Goal: Task Accomplishment & Management: Manage account settings

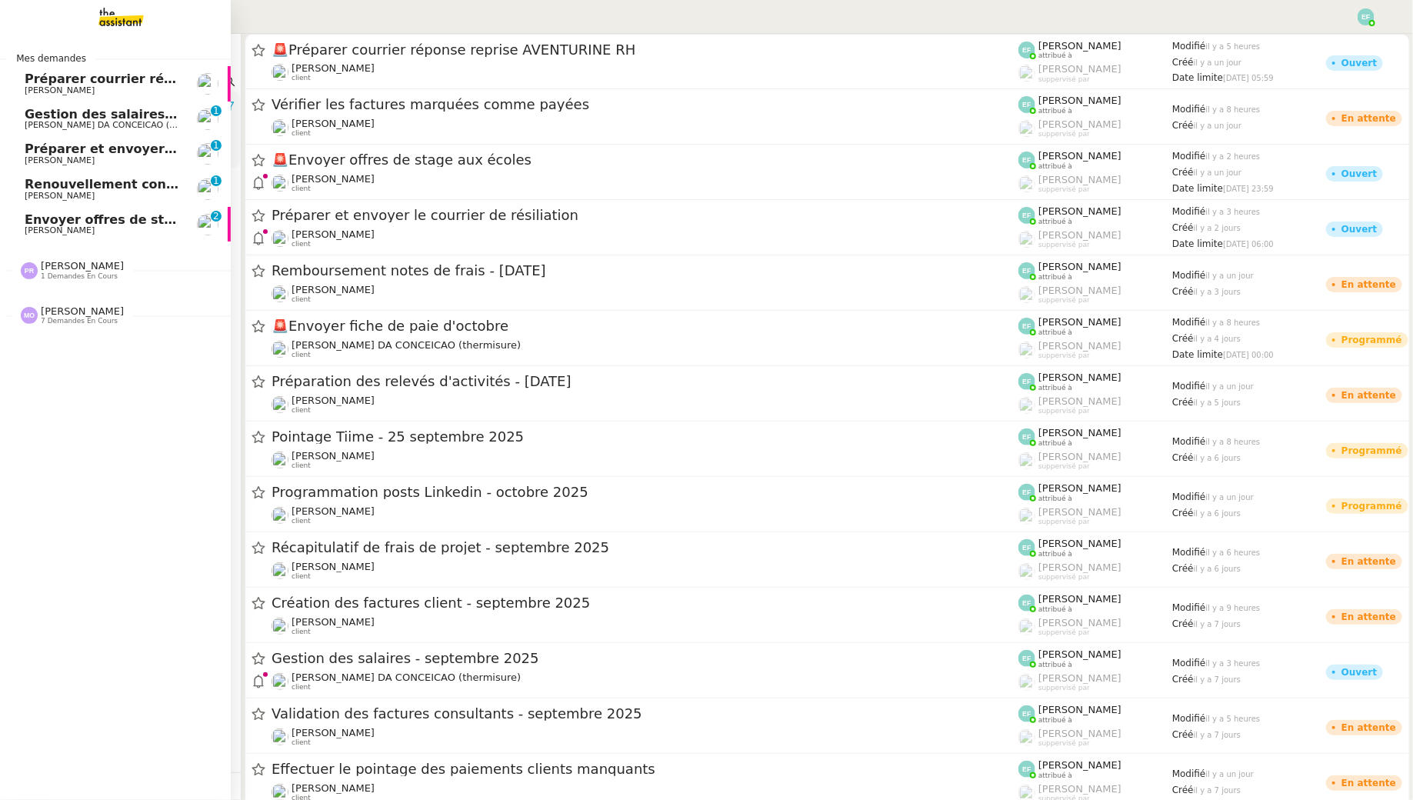
click at [54, 125] on span "Charles DA CONCEICAO (thermisure)" at bounding box center [122, 125] width 194 height 10
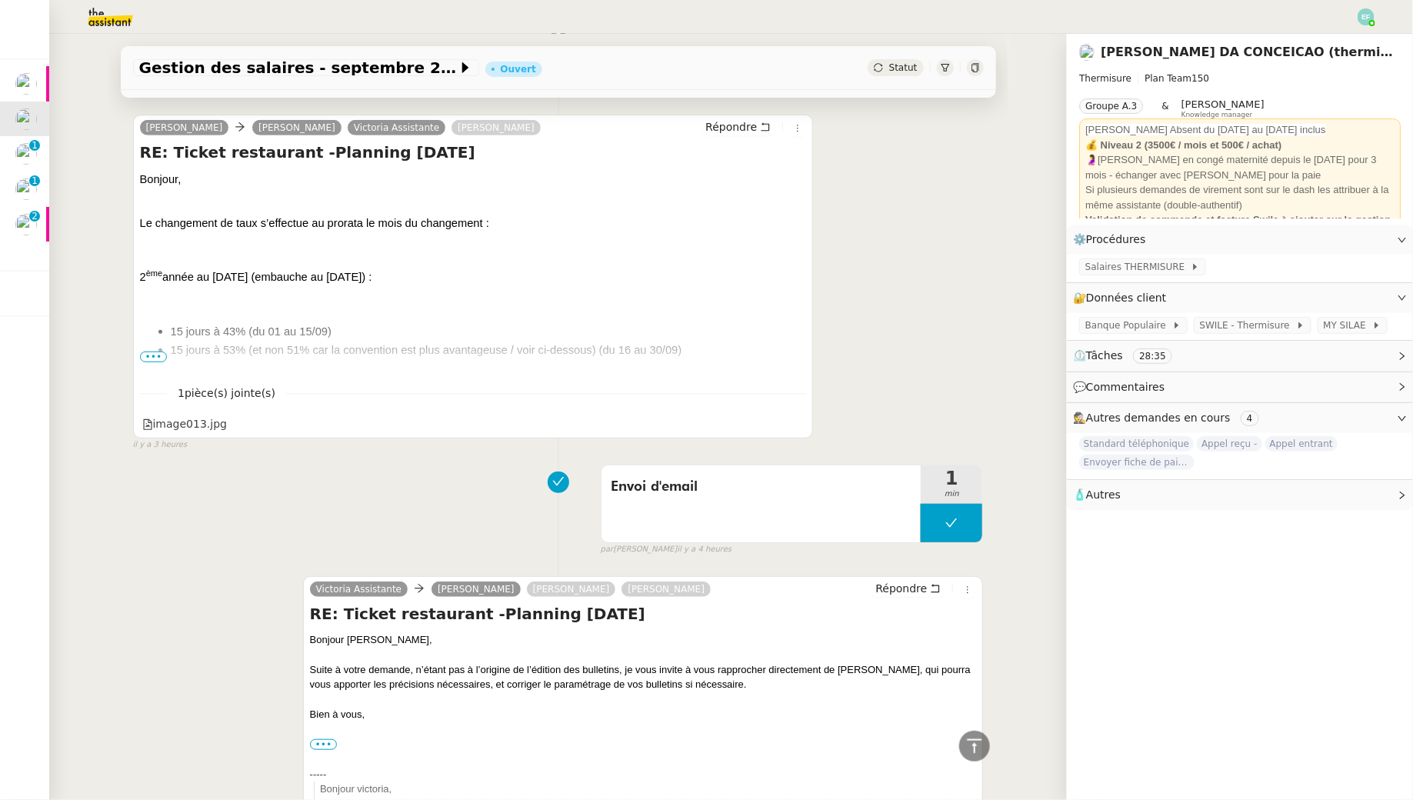
scroll to position [290, 0]
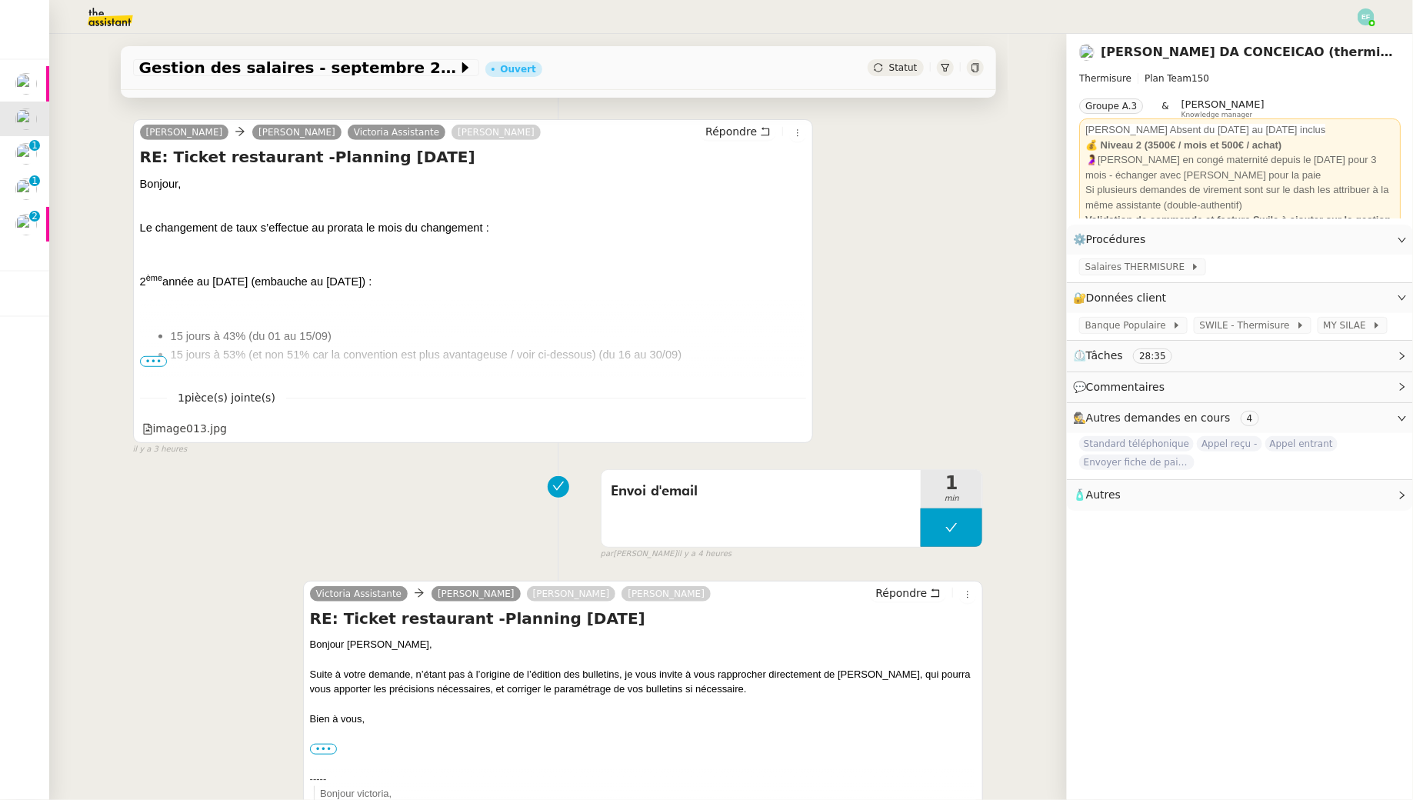
click at [153, 364] on span "•••" at bounding box center [154, 361] width 28 height 11
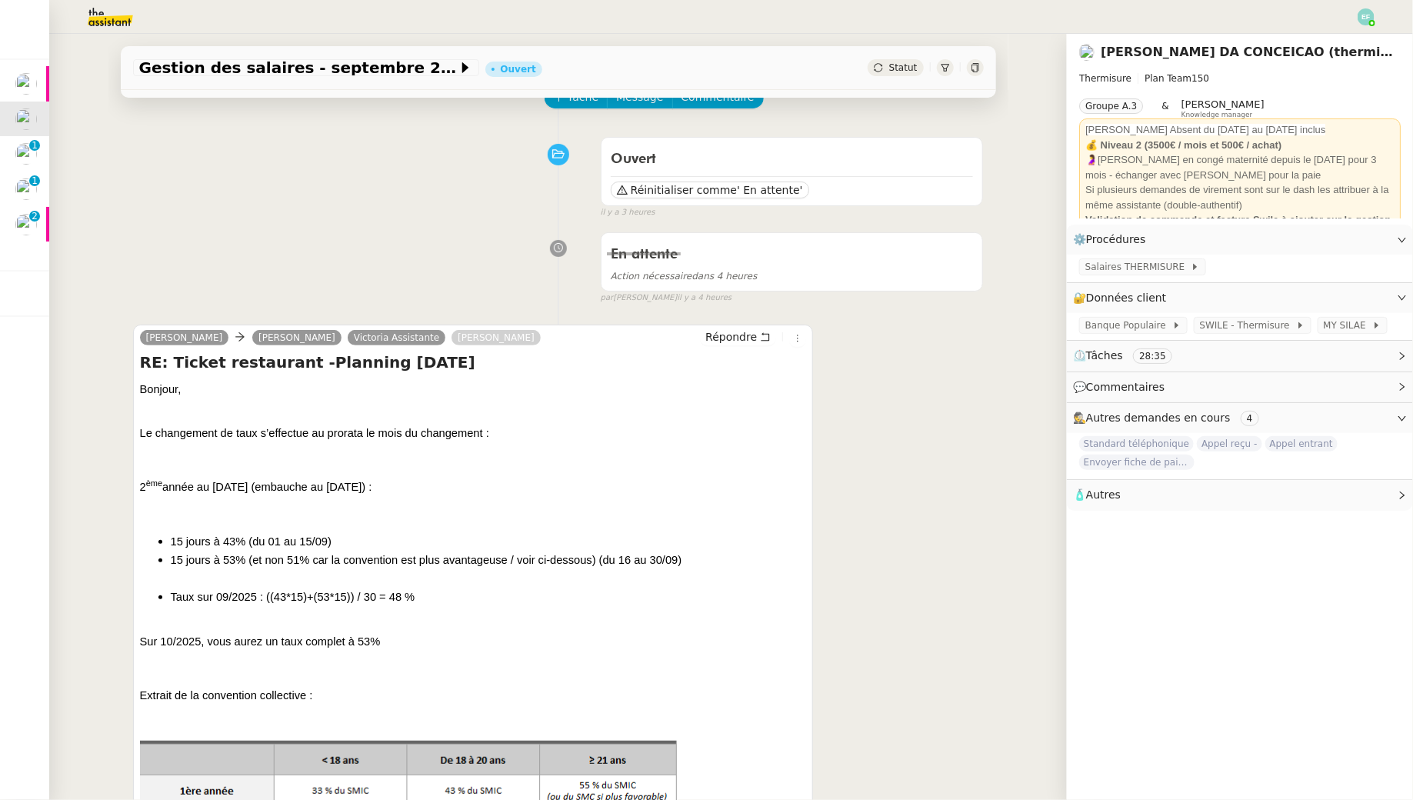
scroll to position [0, 0]
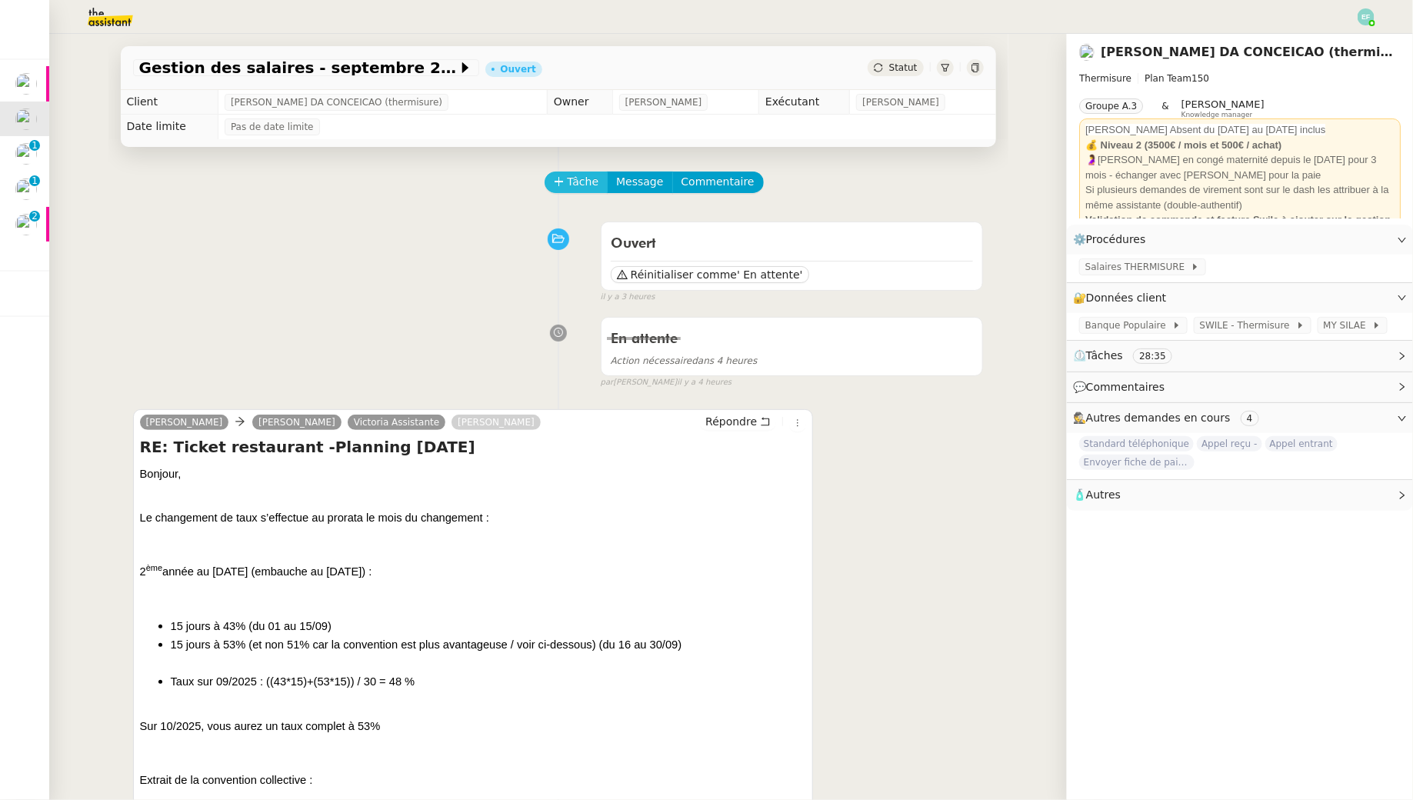
click at [572, 177] on span "Tâche" at bounding box center [584, 182] width 32 height 18
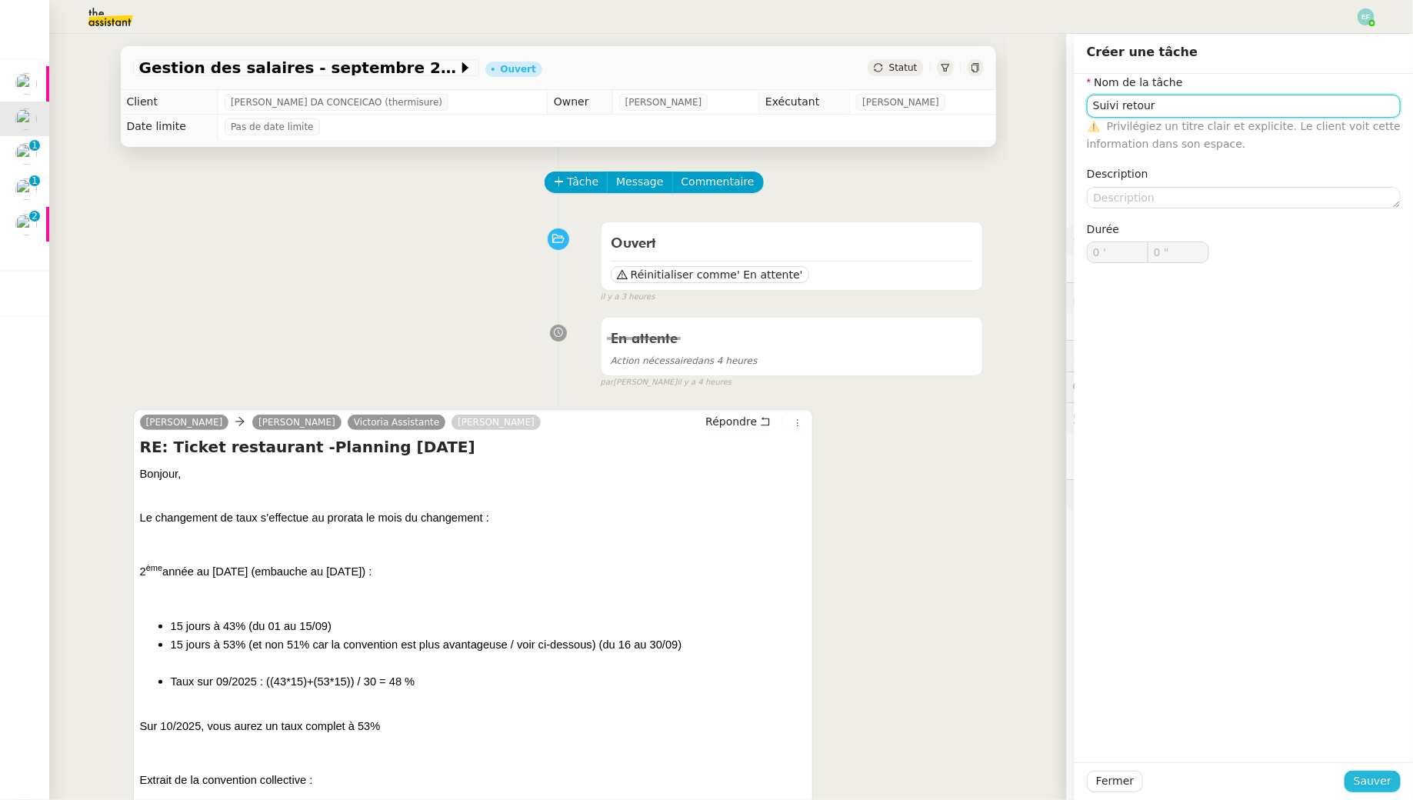
type input "Suivi retour"
click at [1368, 771] on button "Sauver" at bounding box center [1373, 782] width 56 height 22
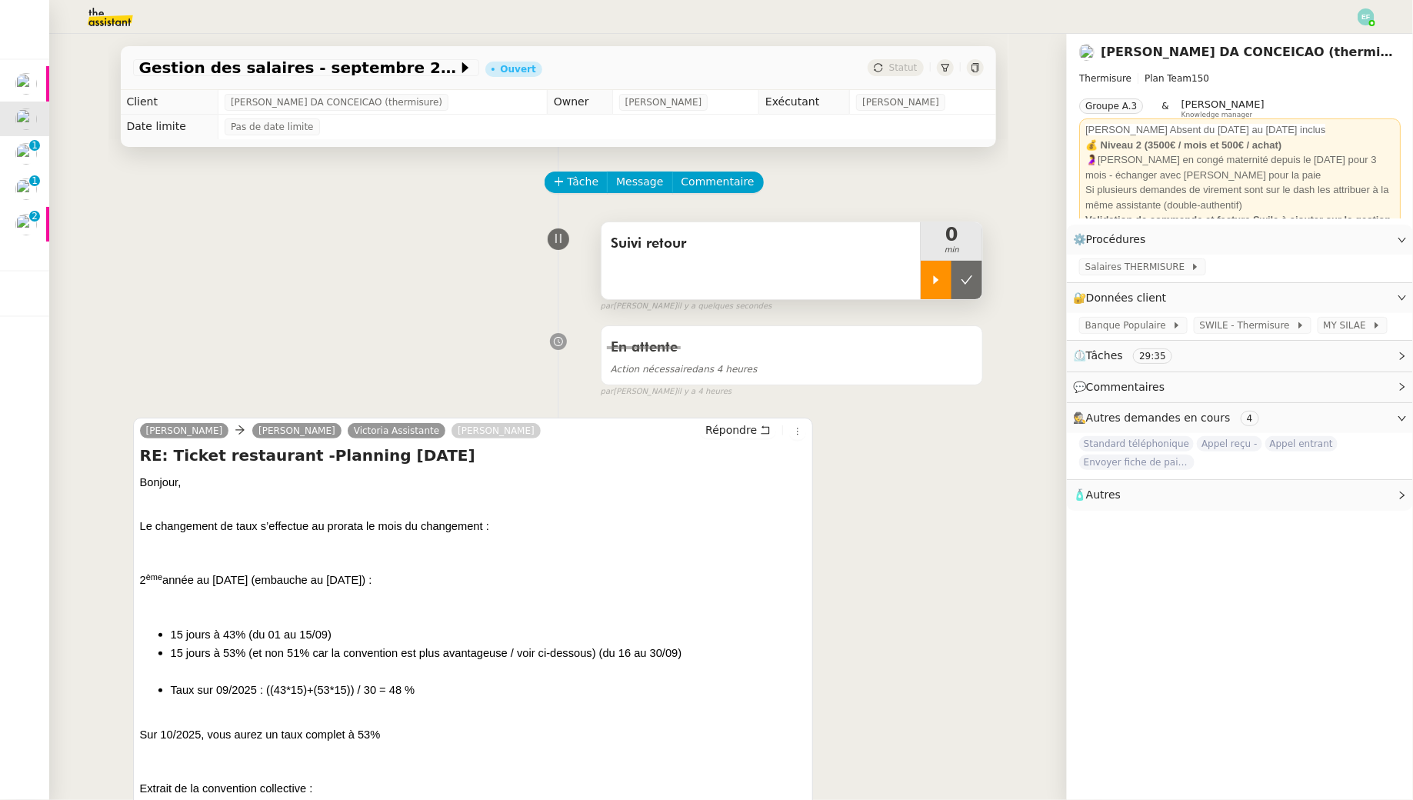
click at [944, 275] on div at bounding box center [936, 280] width 31 height 38
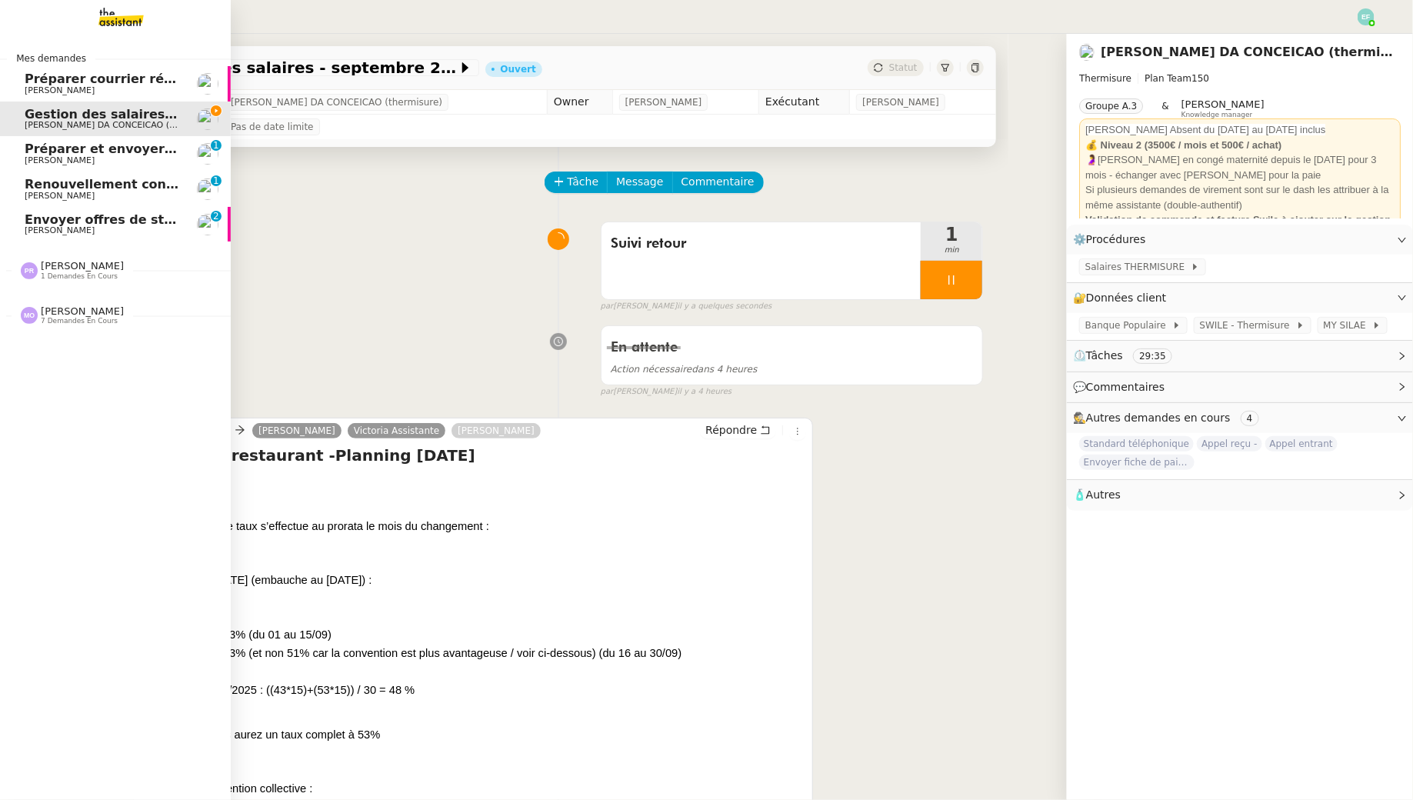
click at [70, 145] on span "Préparer et envoyer le courrier de résiliation" at bounding box center [181, 149] width 312 height 15
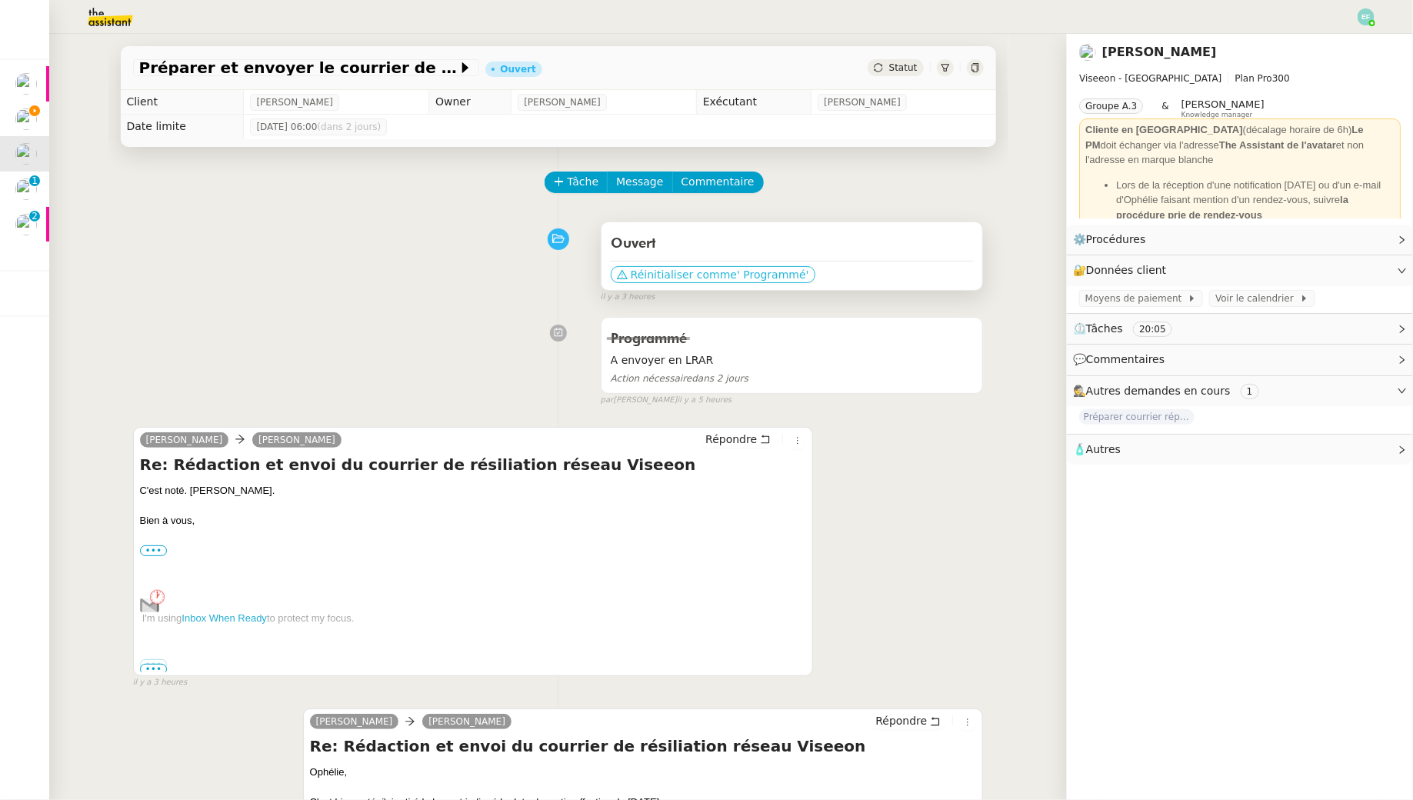
click at [697, 275] on span "Réinitialiser comme" at bounding box center [684, 274] width 106 height 15
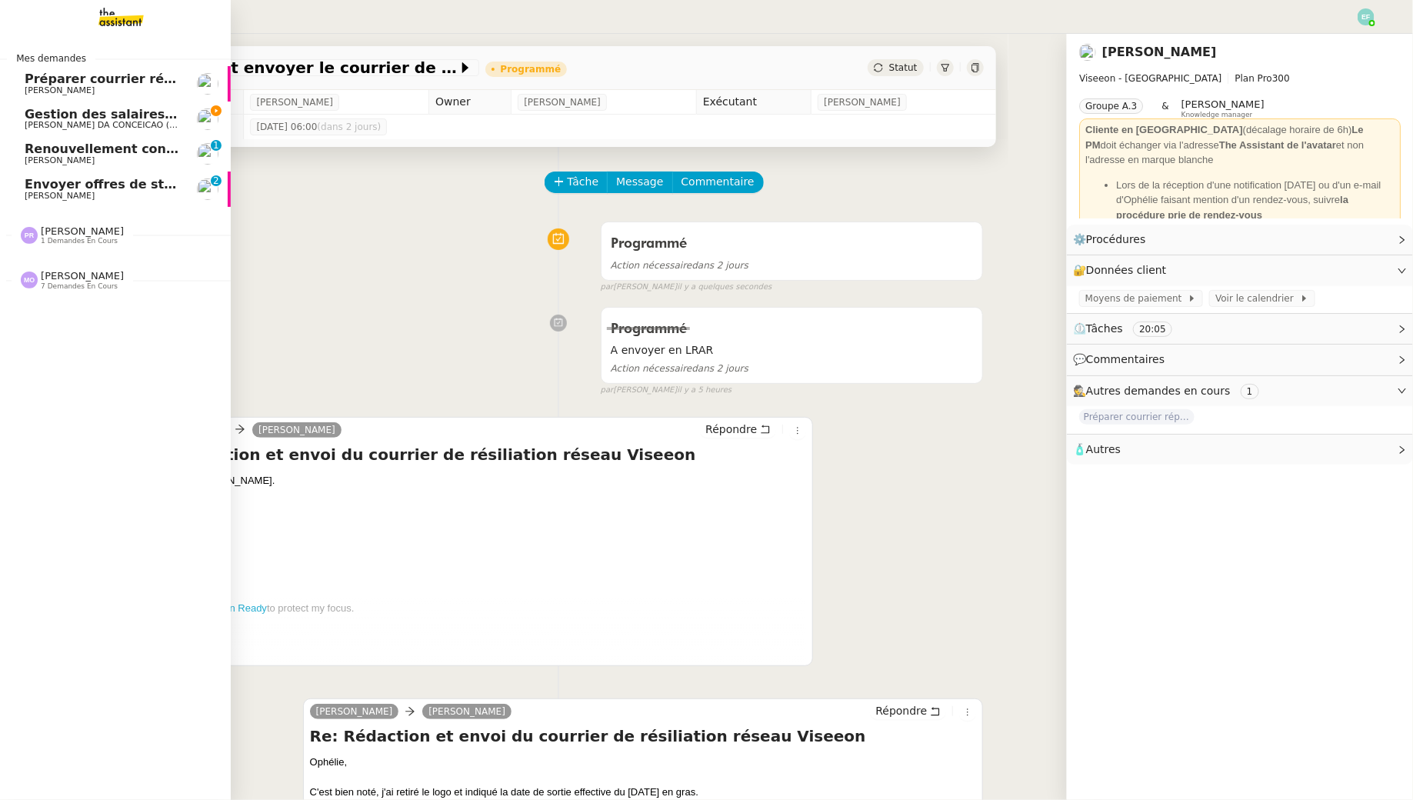
click at [30, 189] on span "Envoyer offres de stage aux écoles" at bounding box center [146, 184] width 242 height 15
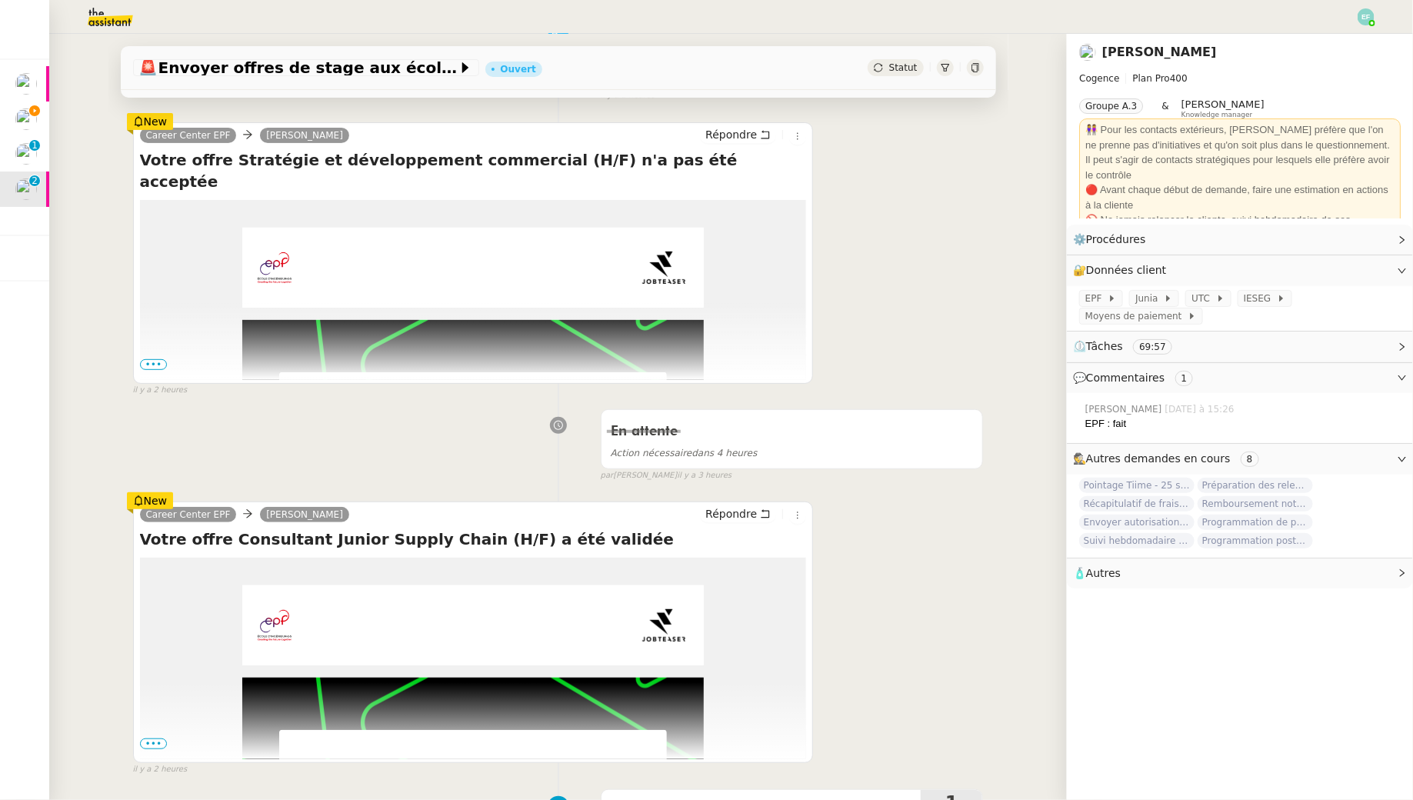
scroll to position [223, 0]
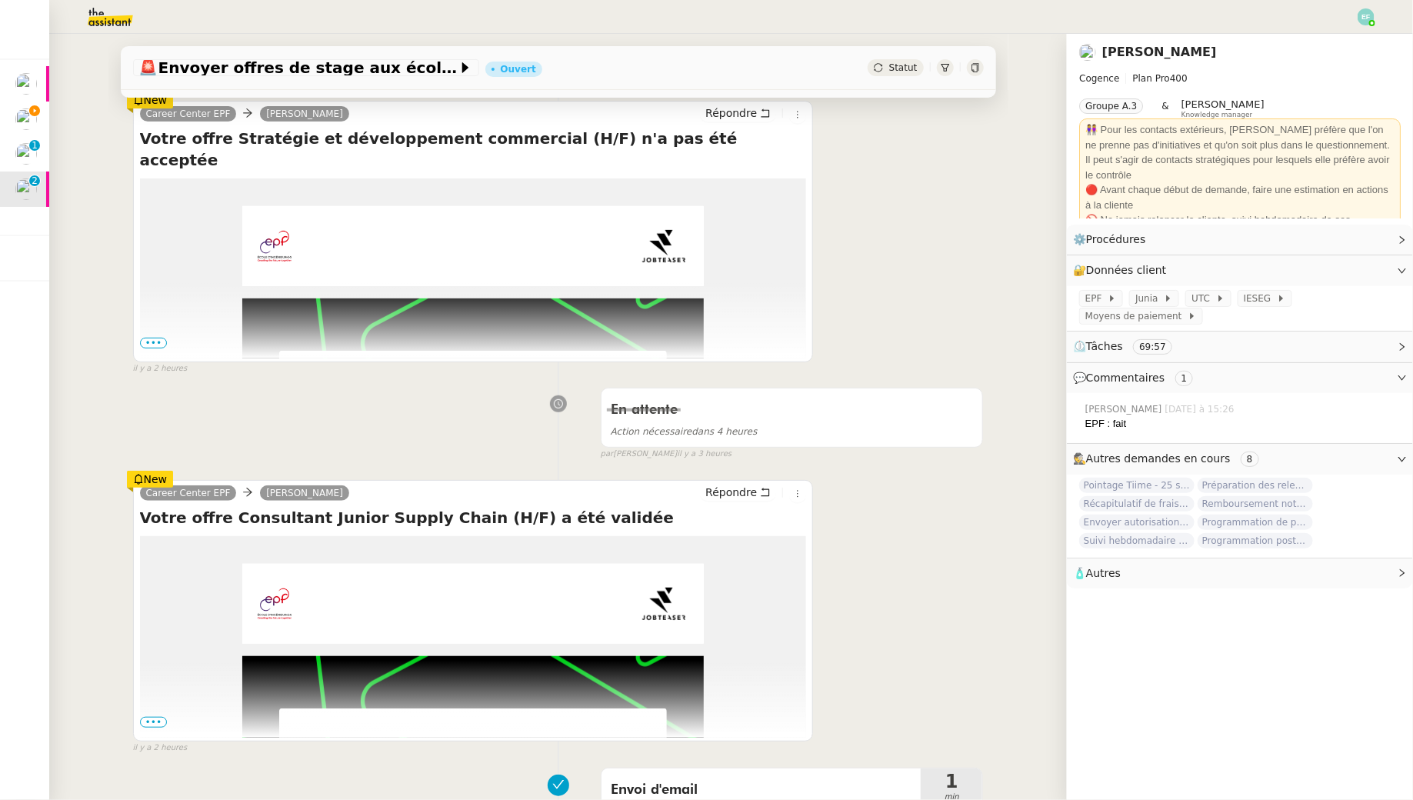
click at [151, 346] on span "•••" at bounding box center [154, 343] width 28 height 11
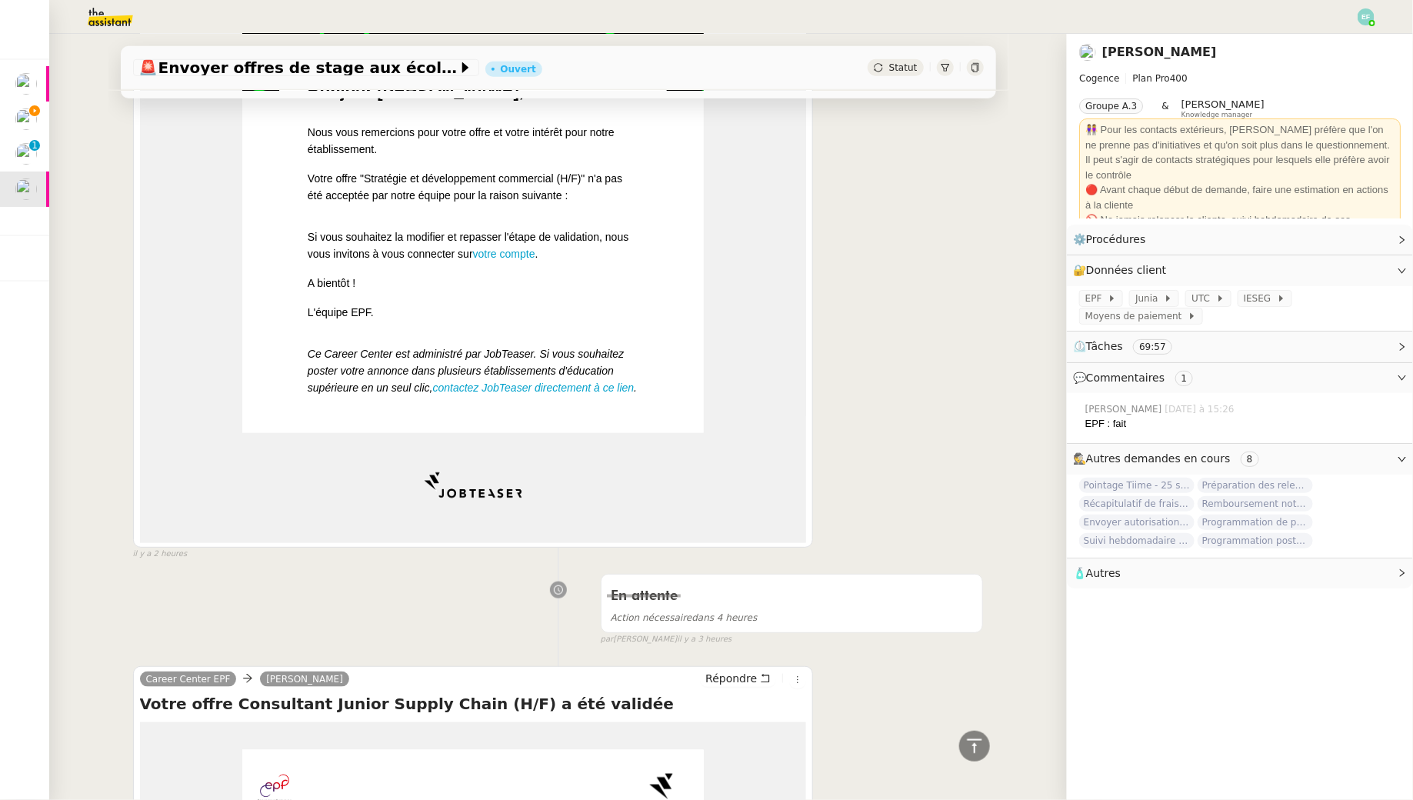
scroll to position [0, 0]
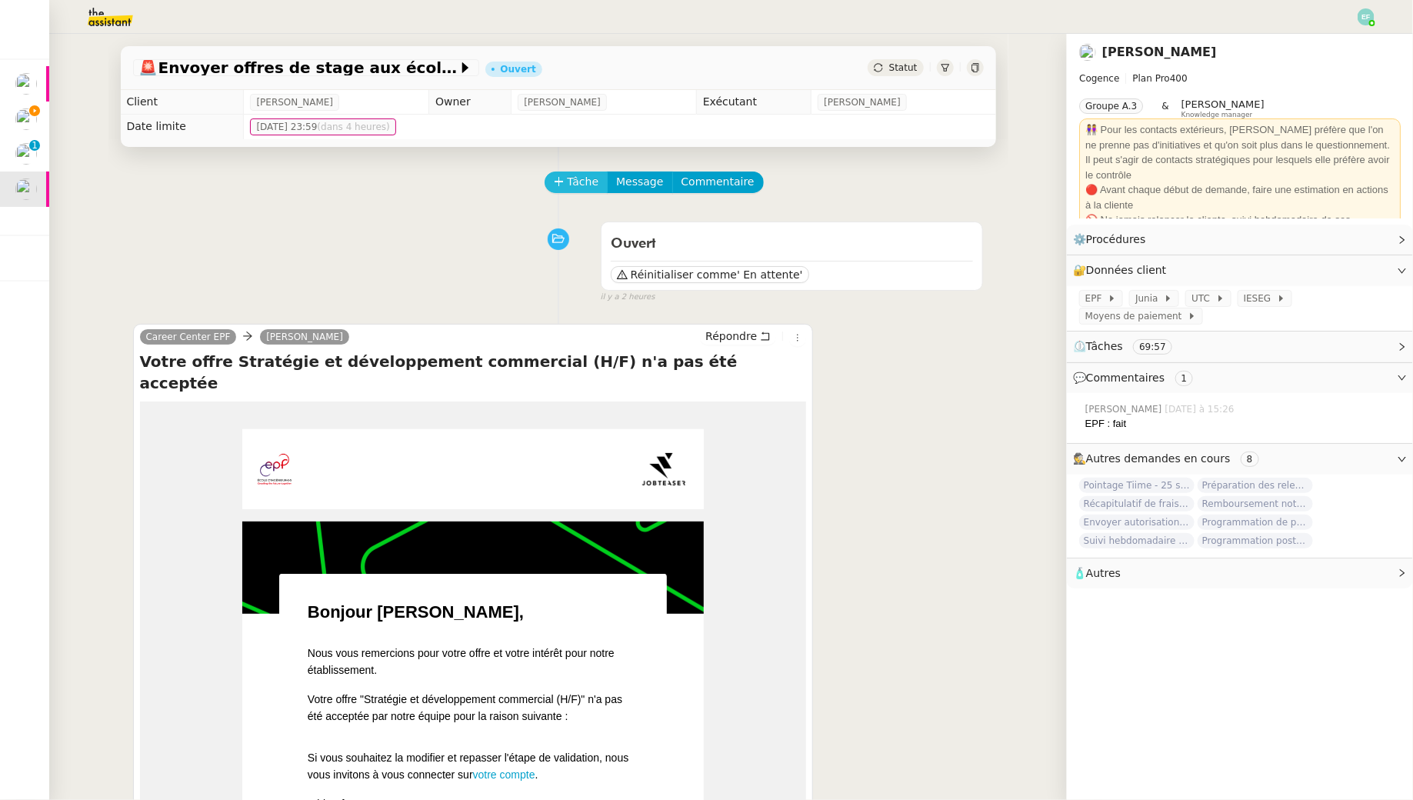
click at [574, 189] on span "Tâche" at bounding box center [584, 182] width 32 height 18
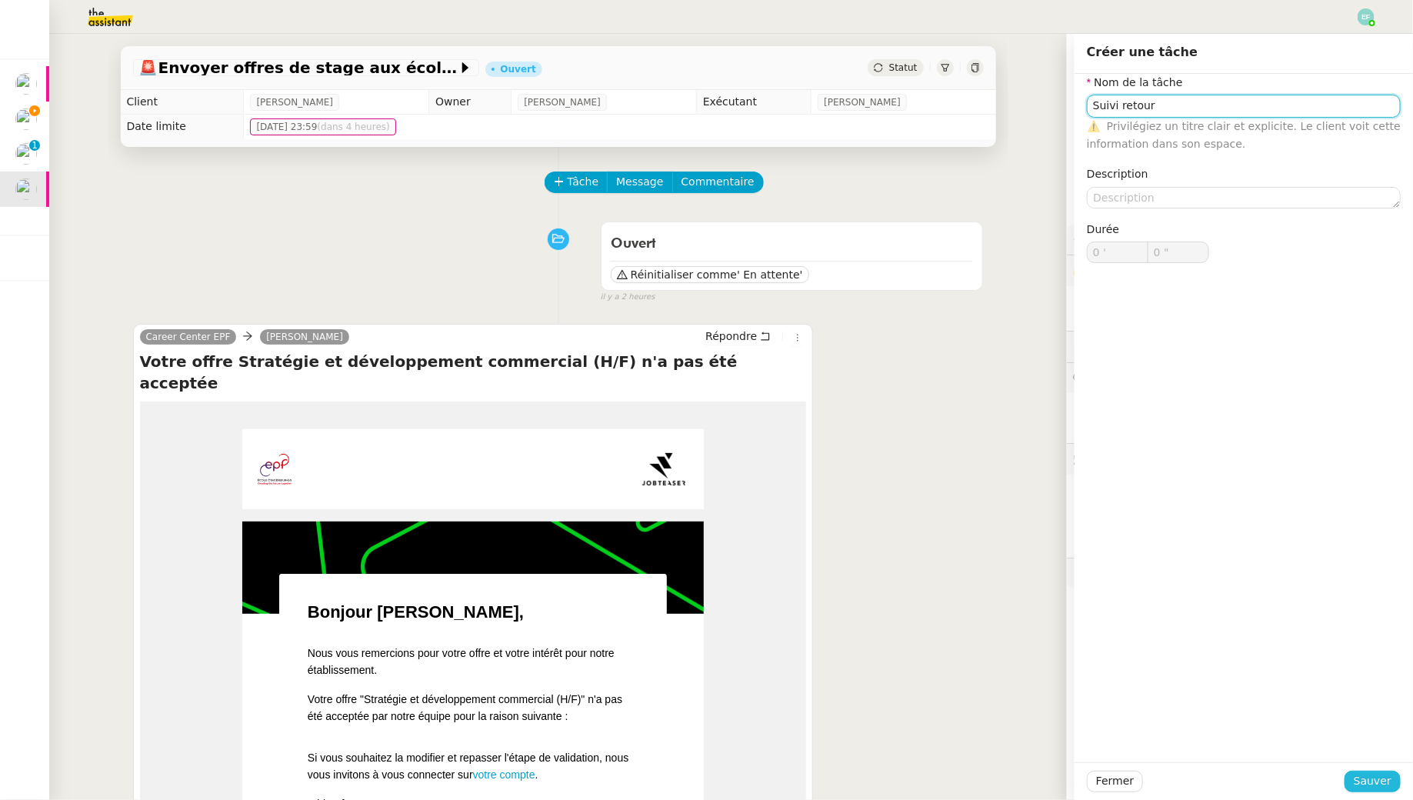
type input "Suivi retour"
click at [1387, 786] on span "Sauver" at bounding box center [1373, 781] width 38 height 18
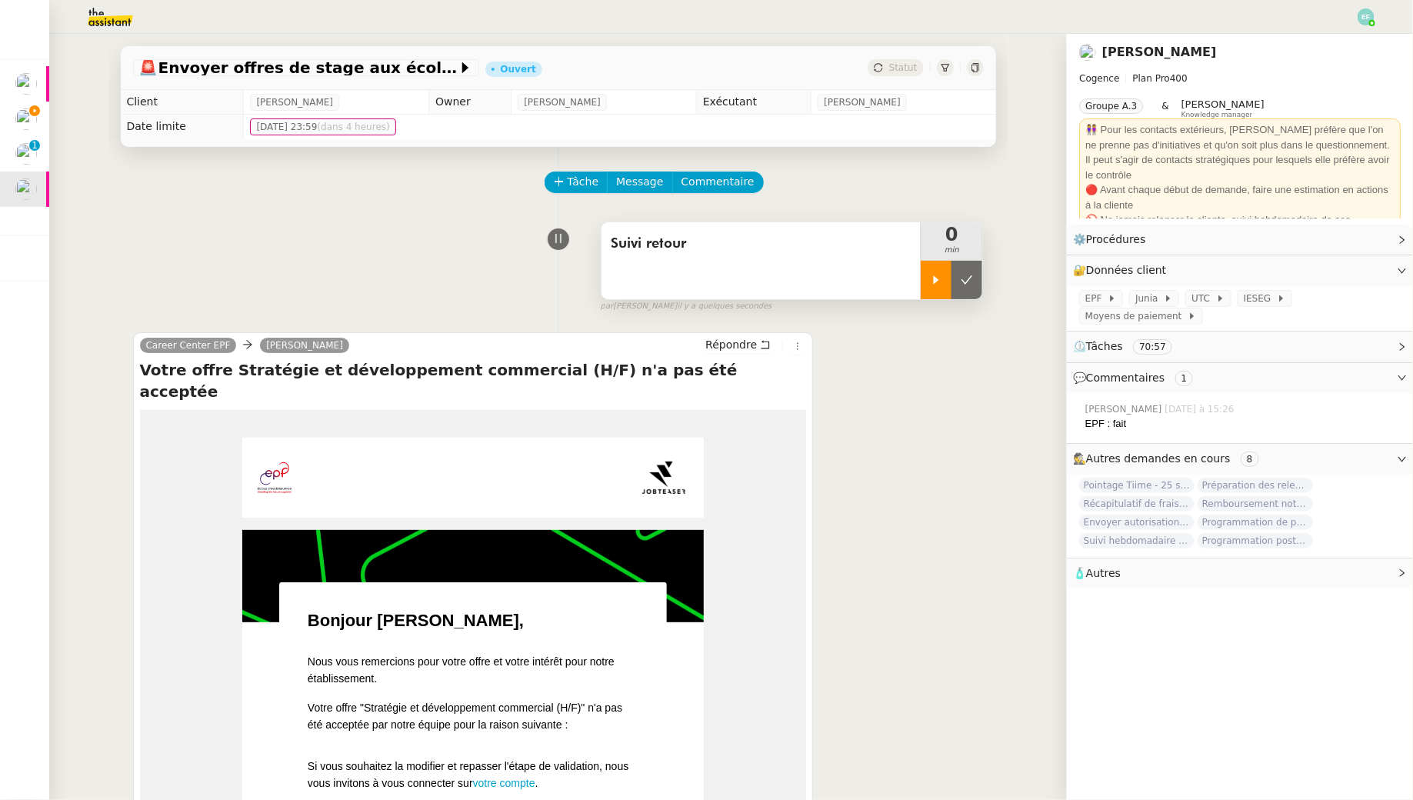
click at [936, 278] on icon at bounding box center [936, 279] width 5 height 8
click at [824, 252] on span "Suivi retour" at bounding box center [762, 243] width 302 height 23
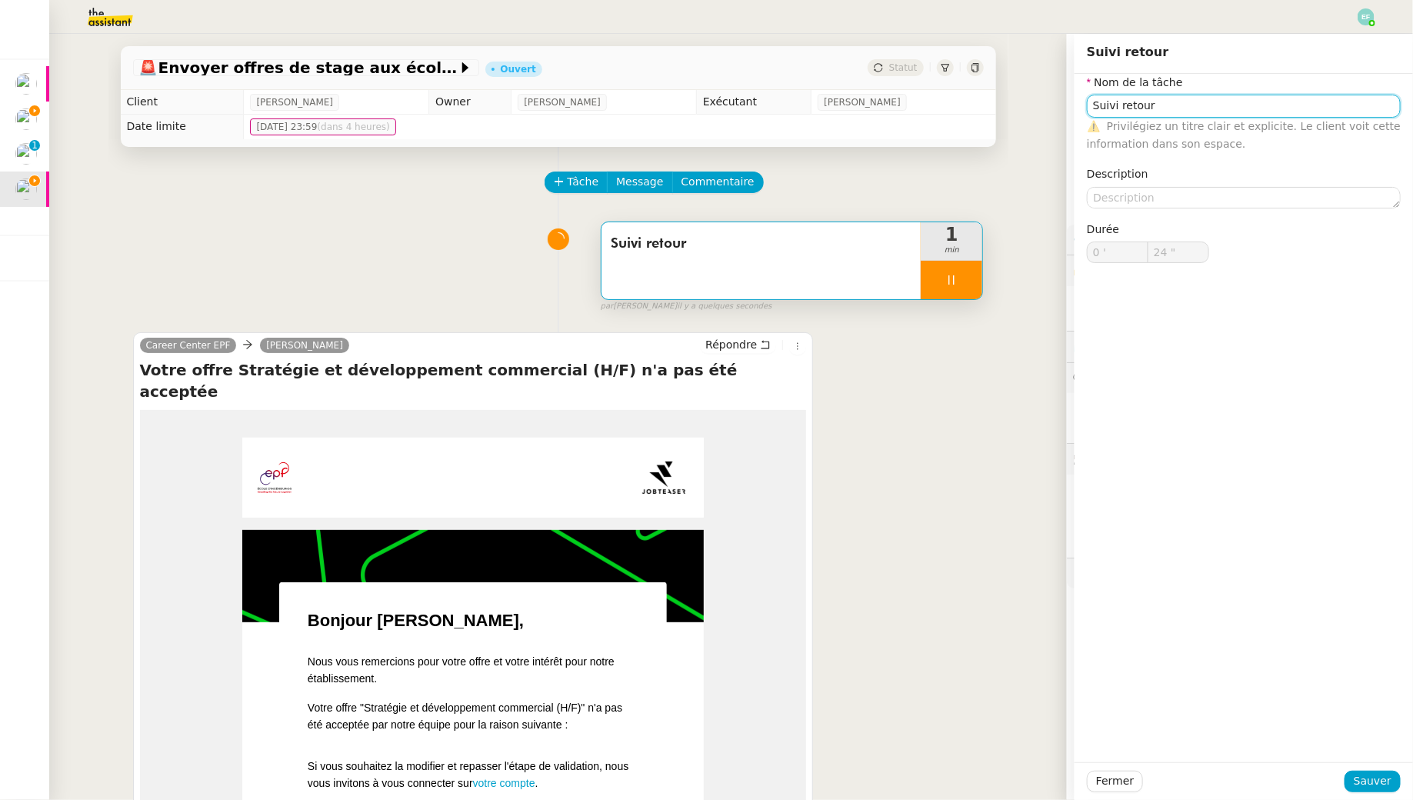
click at [1162, 109] on input "Suivi retour" at bounding box center [1244, 106] width 314 height 22
type input "25 ""
type input "Suivi retour"
type input "26 ""
type input "Suivi retour EP"
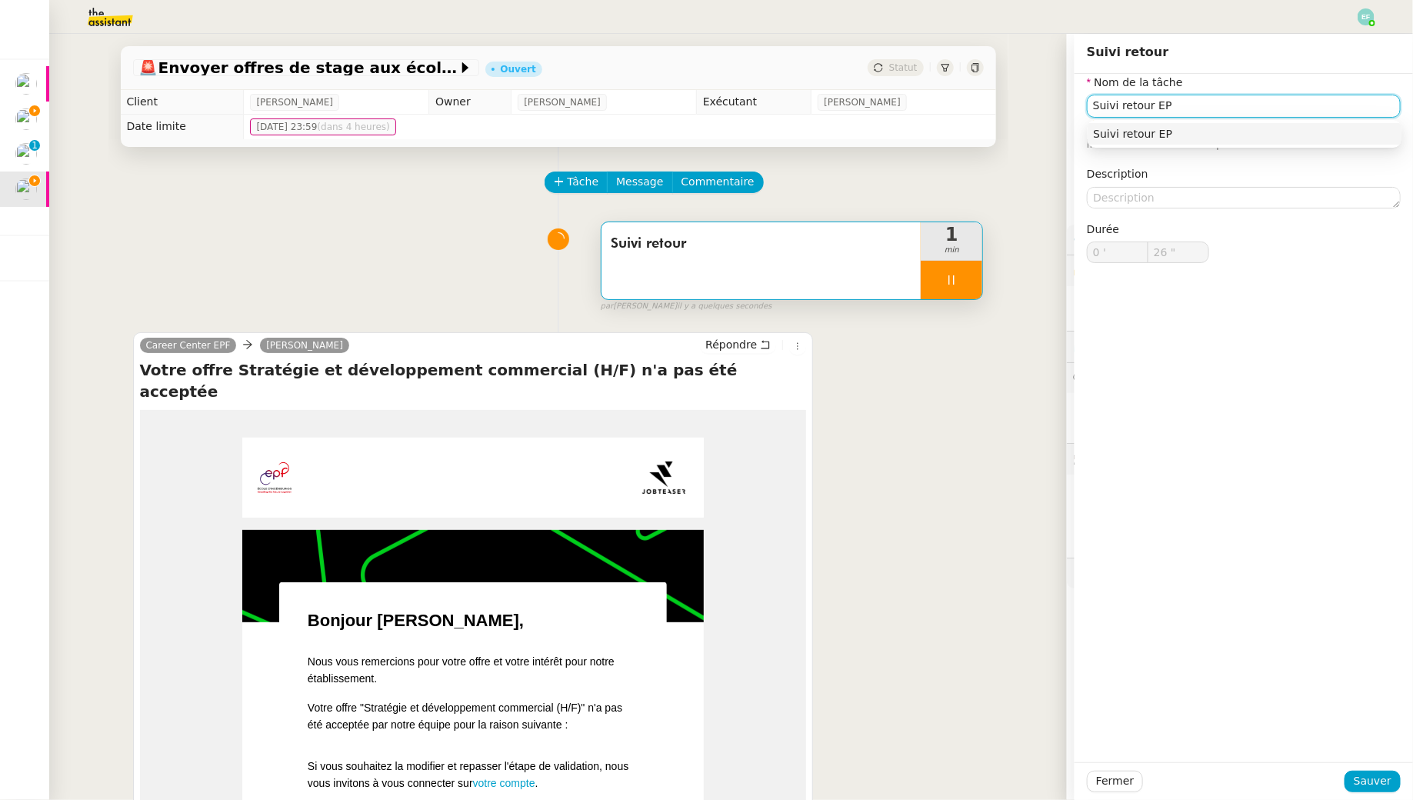
type input "27 ""
type input "Suivi retour EPF"
type input "28 ""
type input "Suivi retour EPF"
click at [1352, 787] on button "Sauver" at bounding box center [1373, 782] width 56 height 22
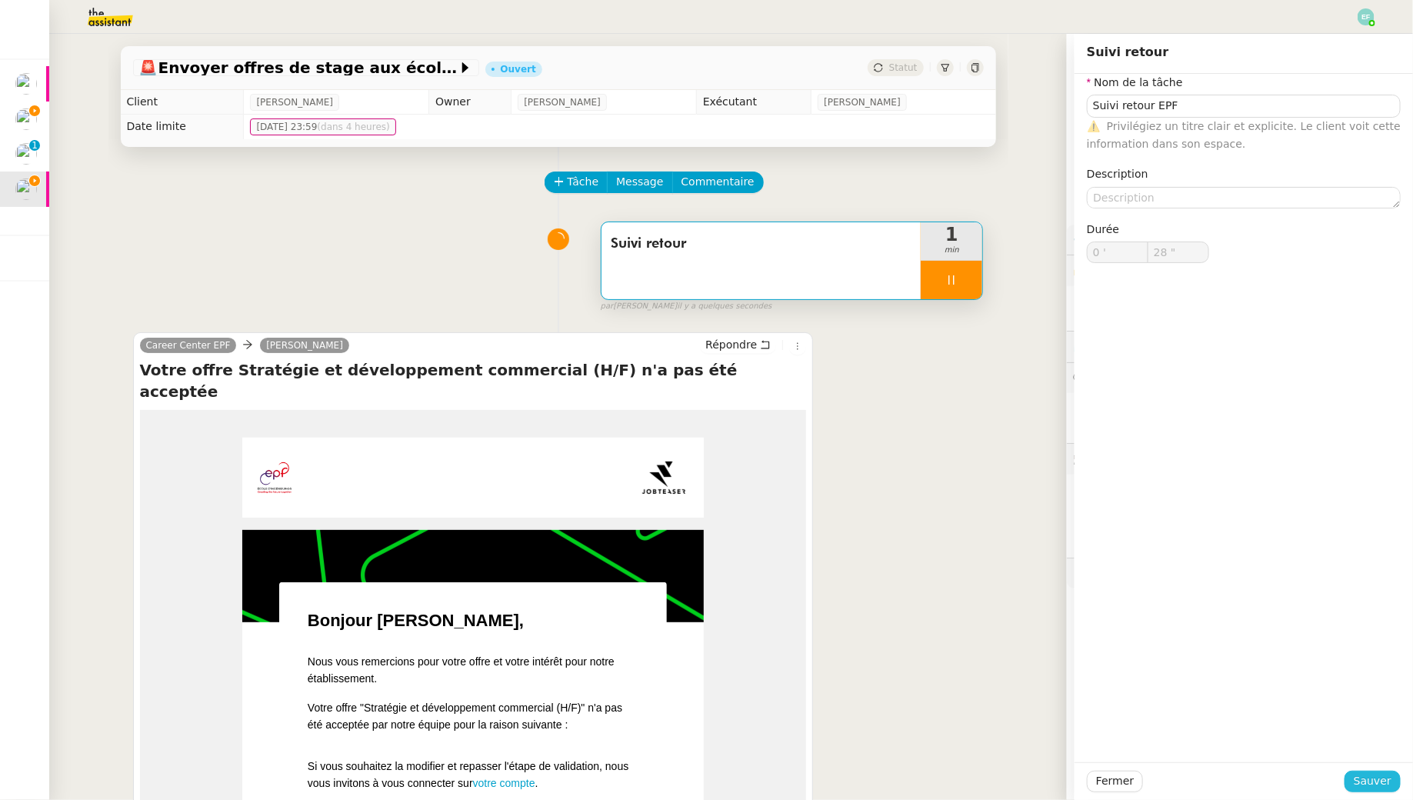
type input "29 ""
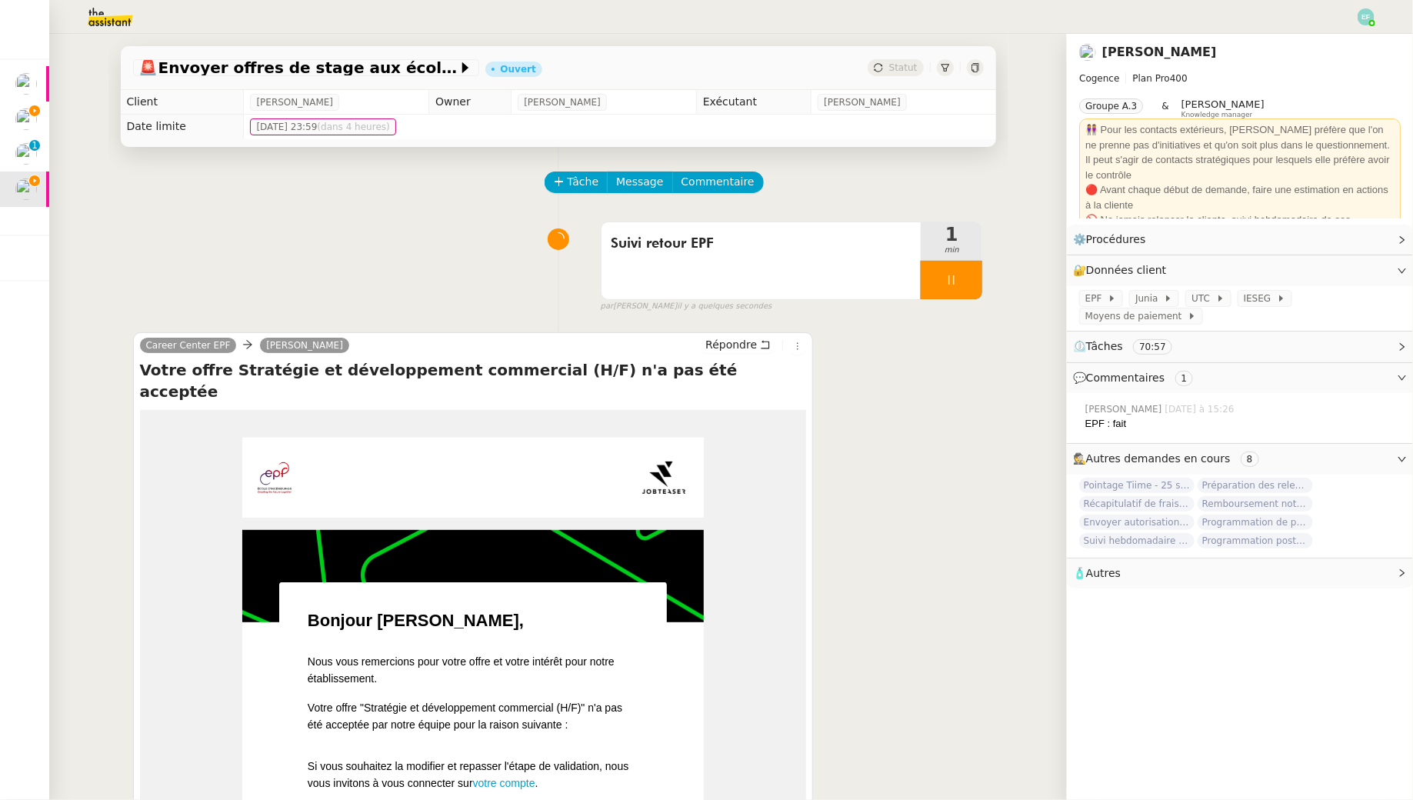
click at [937, 296] on div at bounding box center [952, 280] width 62 height 38
click at [960, 282] on button at bounding box center [967, 280] width 31 height 38
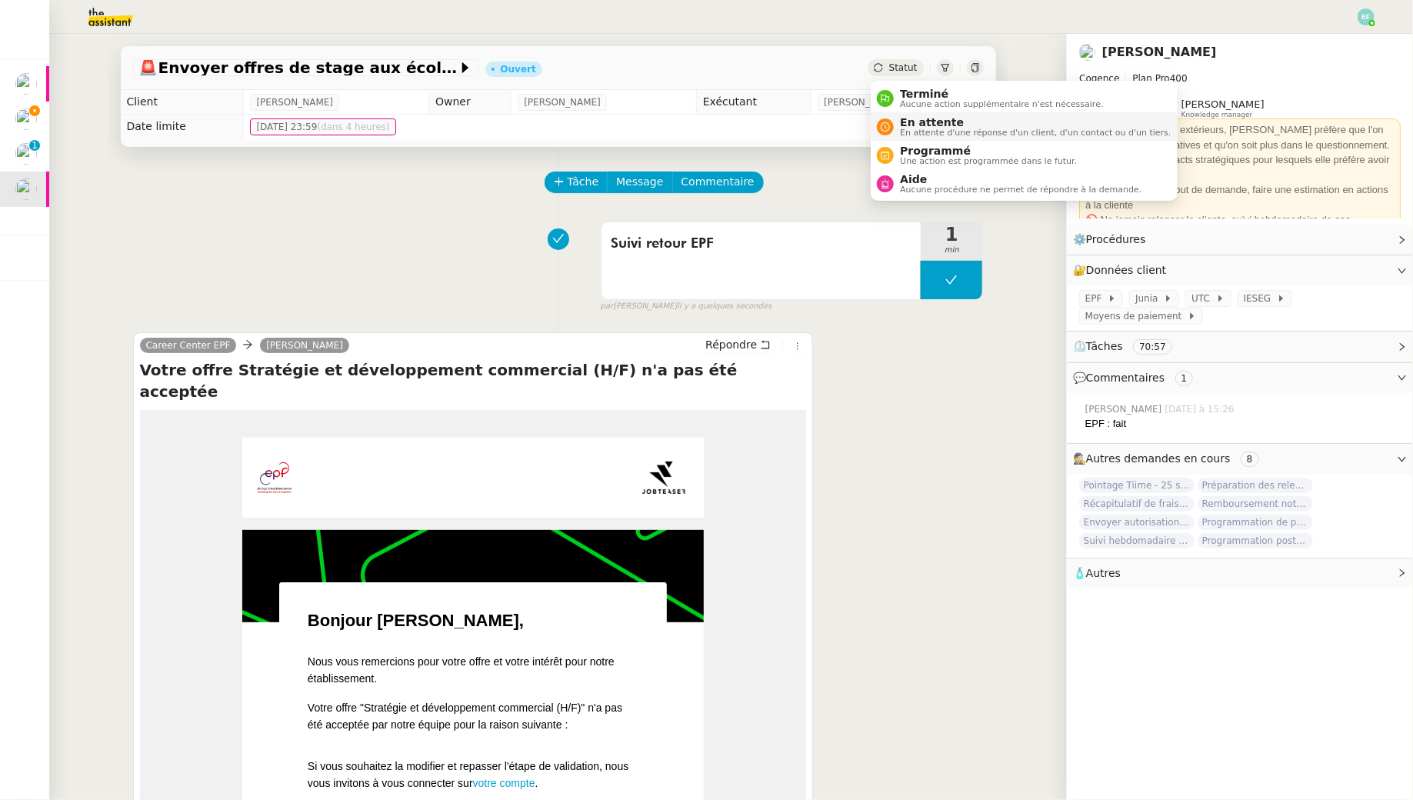
click at [906, 122] on span "En attente" at bounding box center [1035, 122] width 271 height 12
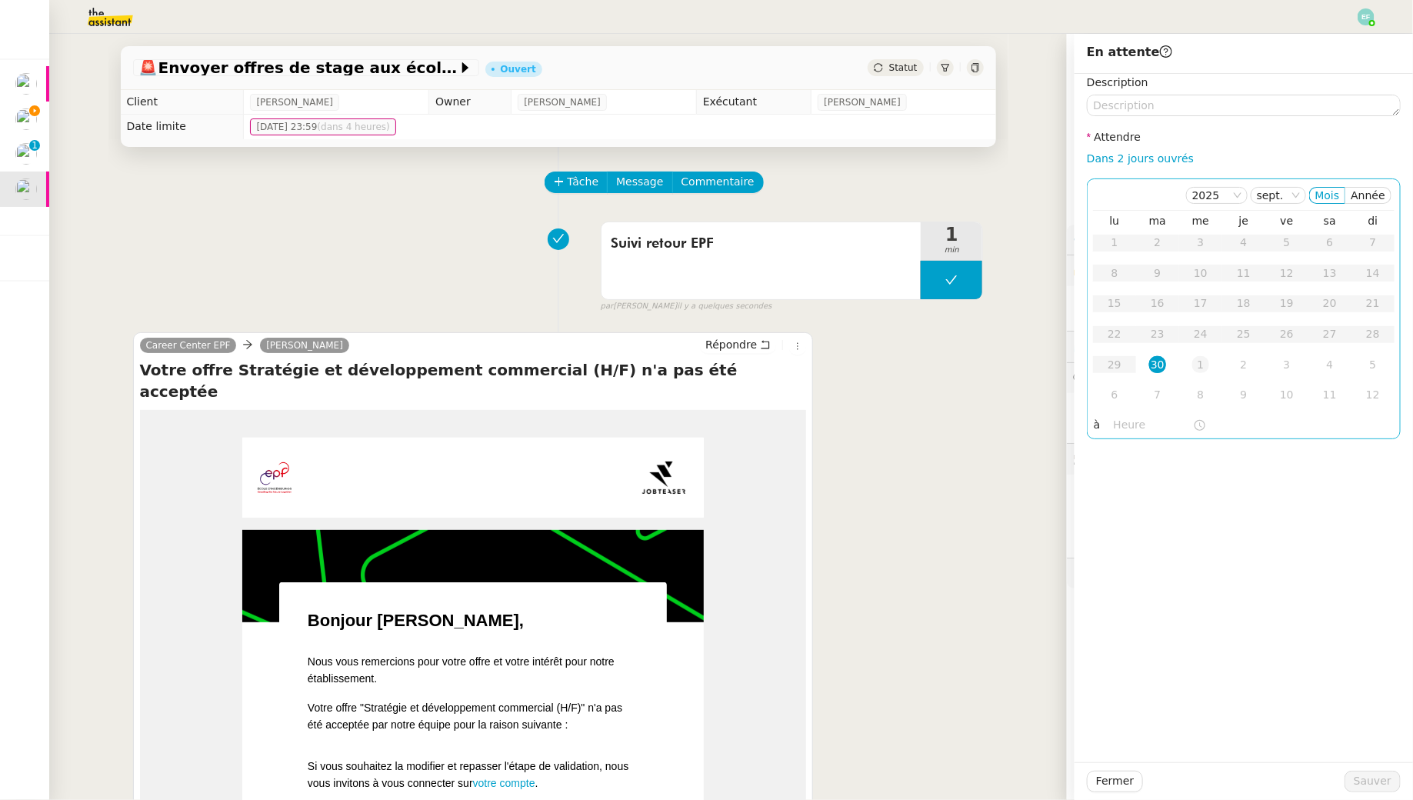
click at [1200, 363] on div "1" at bounding box center [1201, 364] width 17 height 17
click at [1365, 780] on span "Sauver" at bounding box center [1373, 781] width 38 height 18
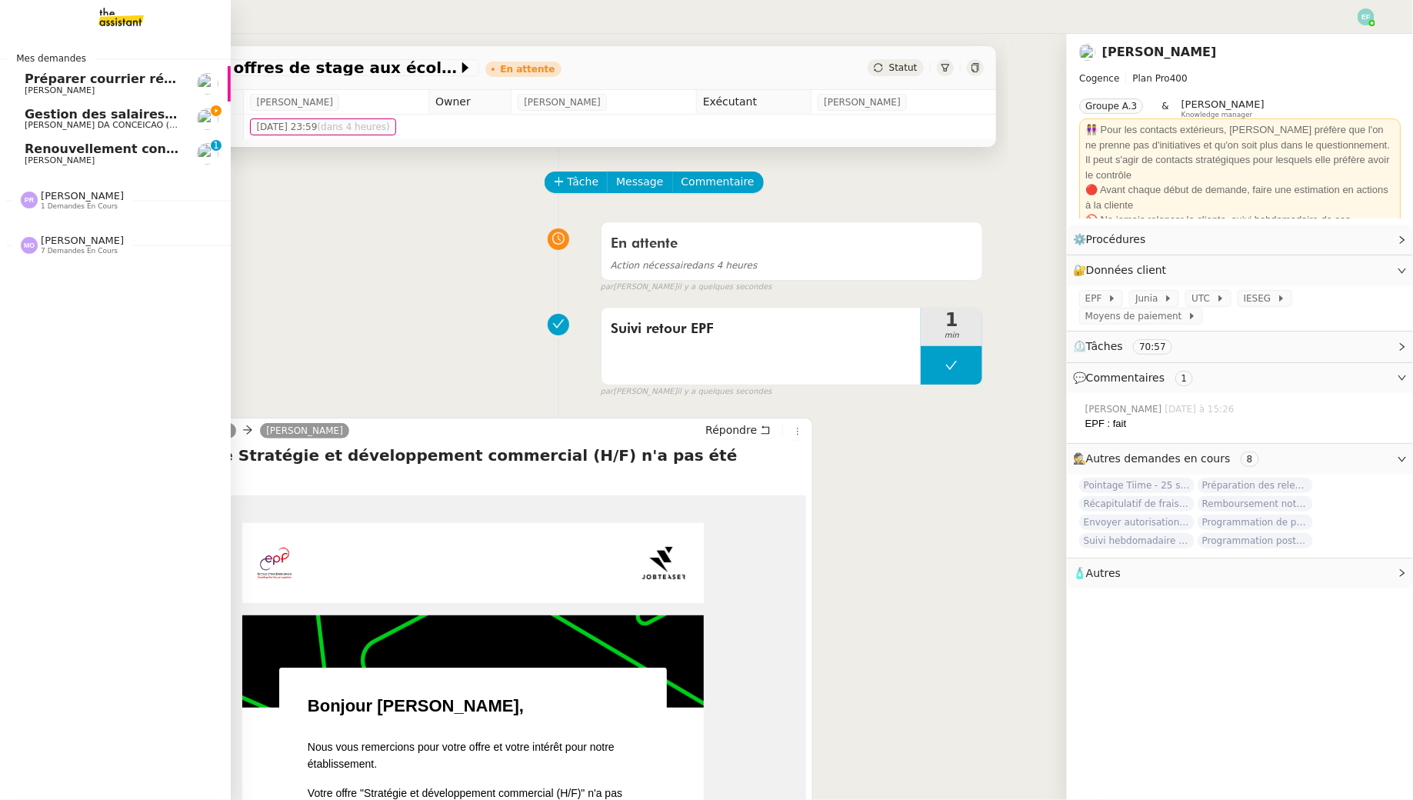
click at [95, 155] on span "[PERSON_NAME]" at bounding box center [60, 160] width 70 height 10
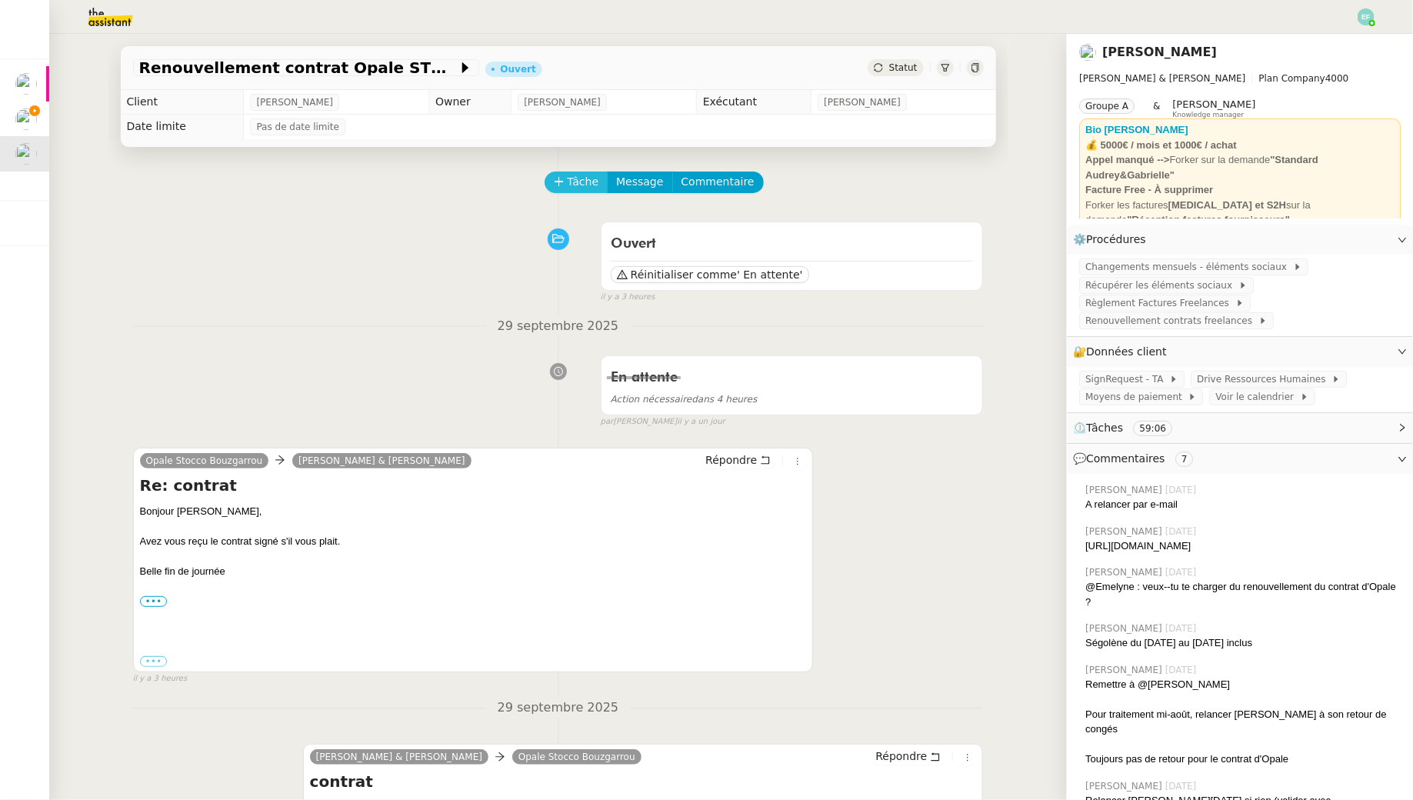
click at [580, 181] on span "Tâche" at bounding box center [584, 182] width 32 height 18
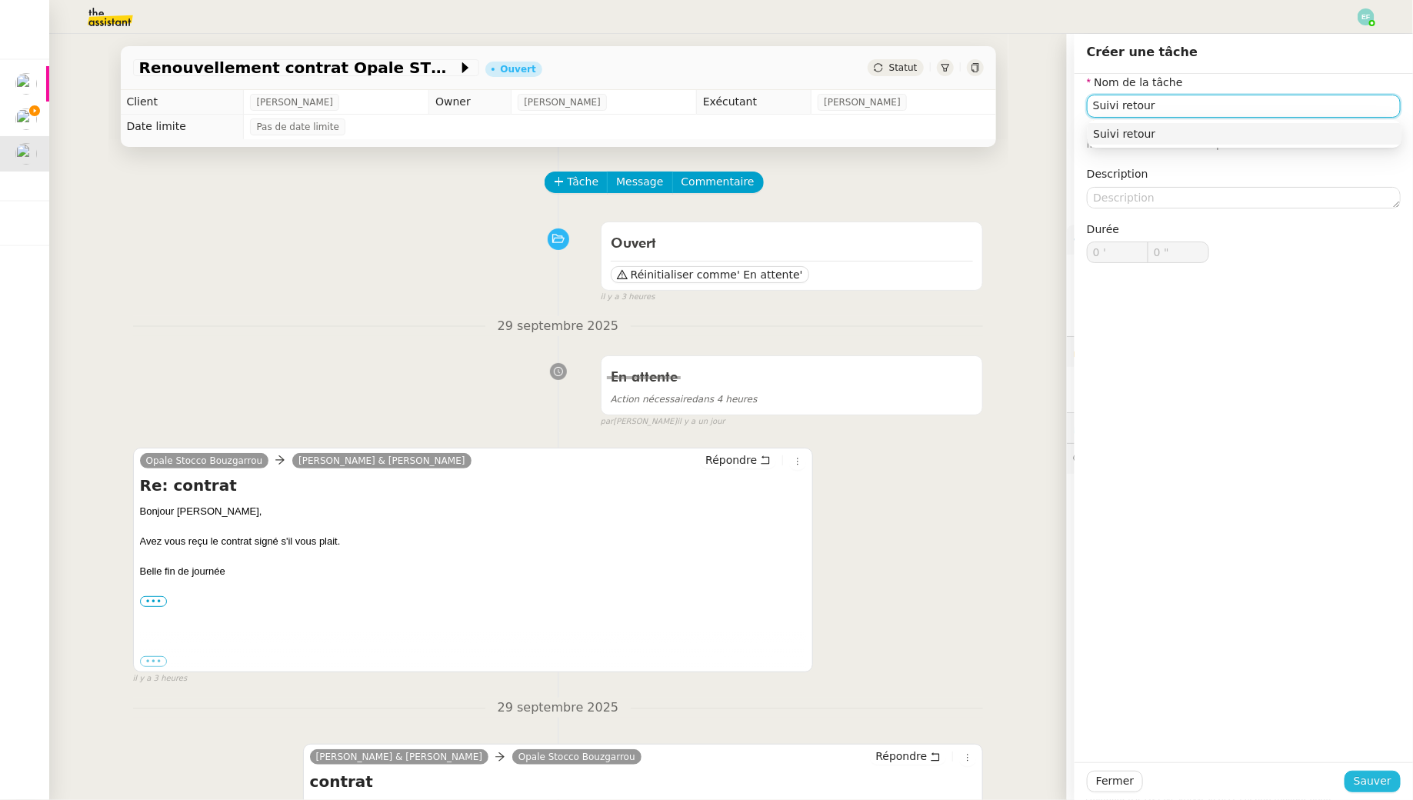
type input "Suivi retour"
click at [1355, 782] on button "Sauver" at bounding box center [1373, 782] width 56 height 22
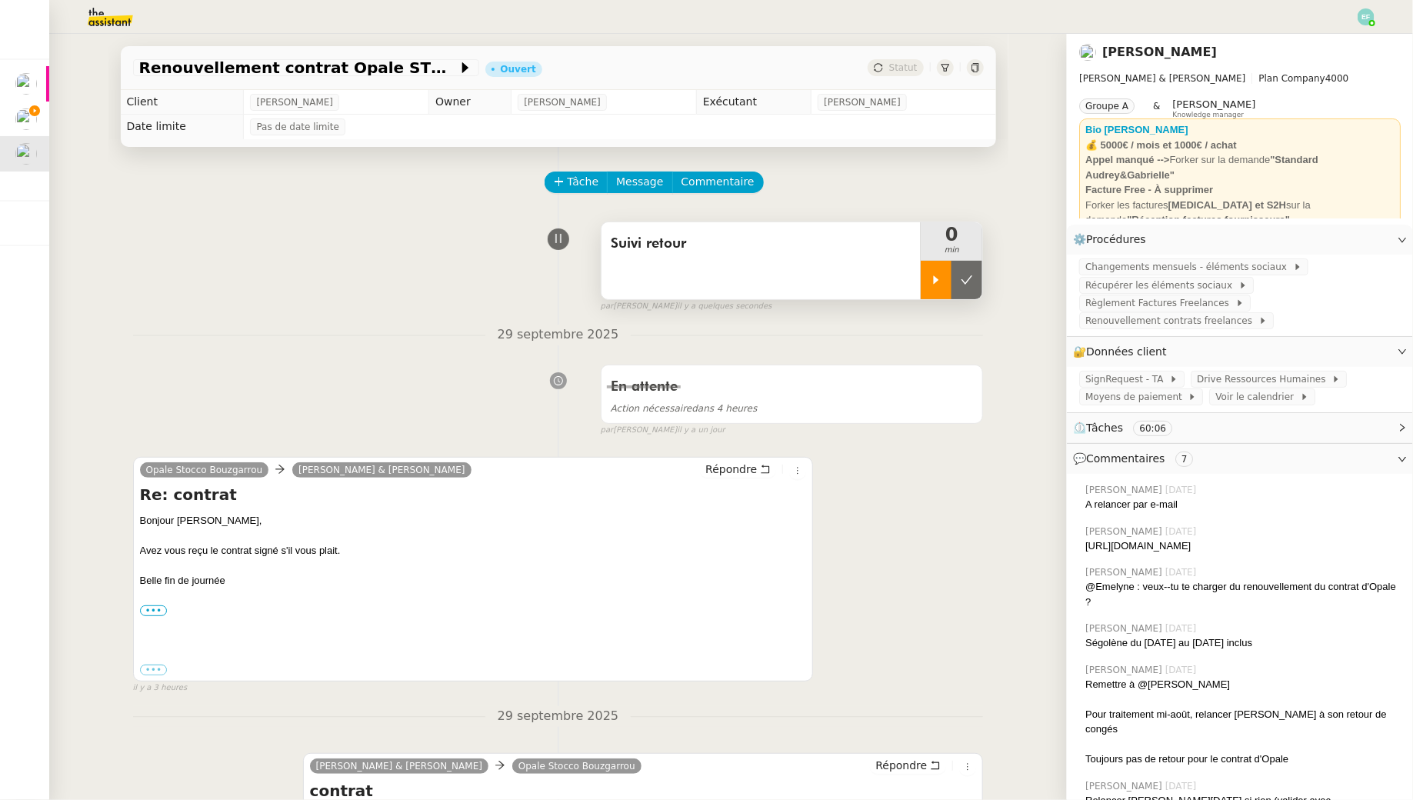
click at [943, 275] on div at bounding box center [936, 280] width 31 height 38
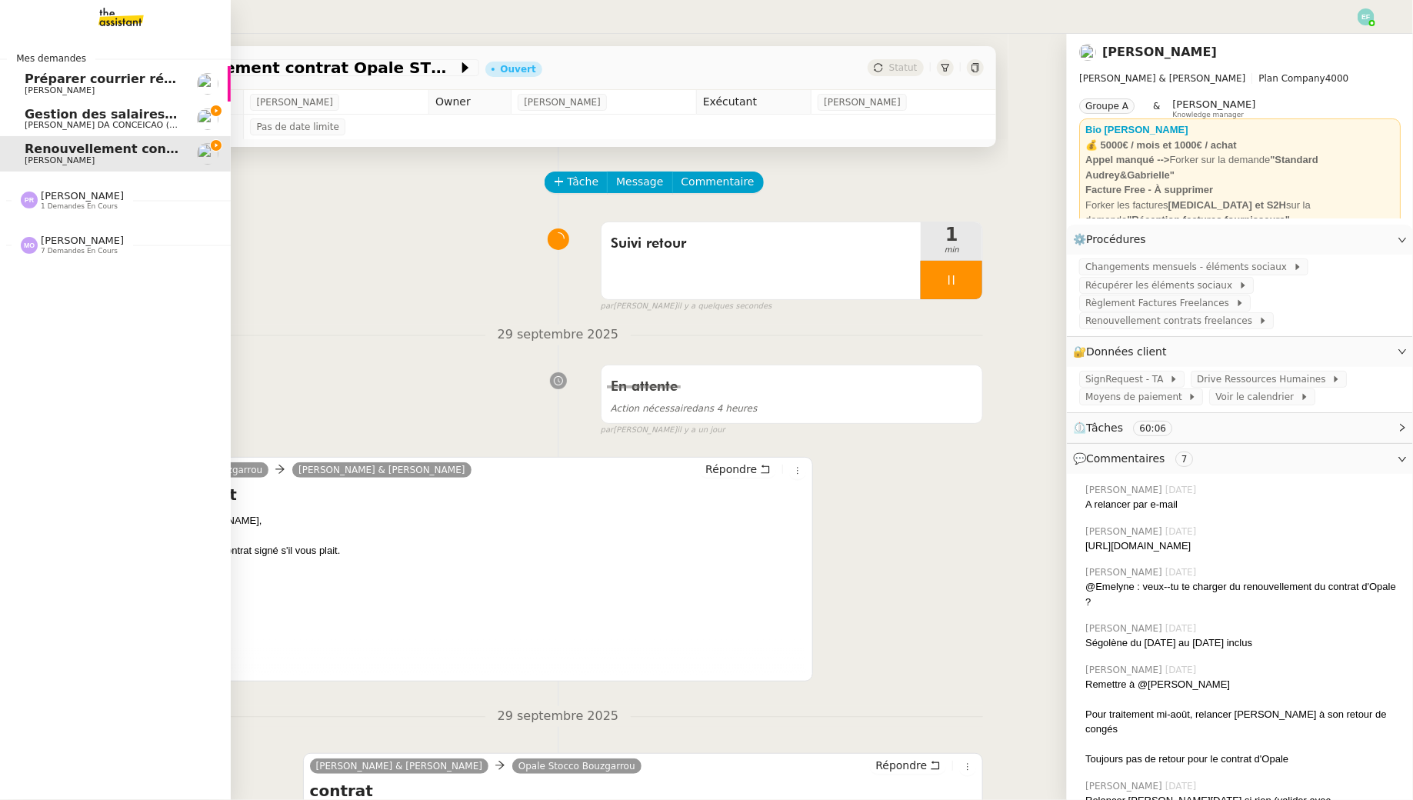
click at [45, 113] on span "Gestion des salaires - septembre 2025" at bounding box center [158, 114] width 267 height 15
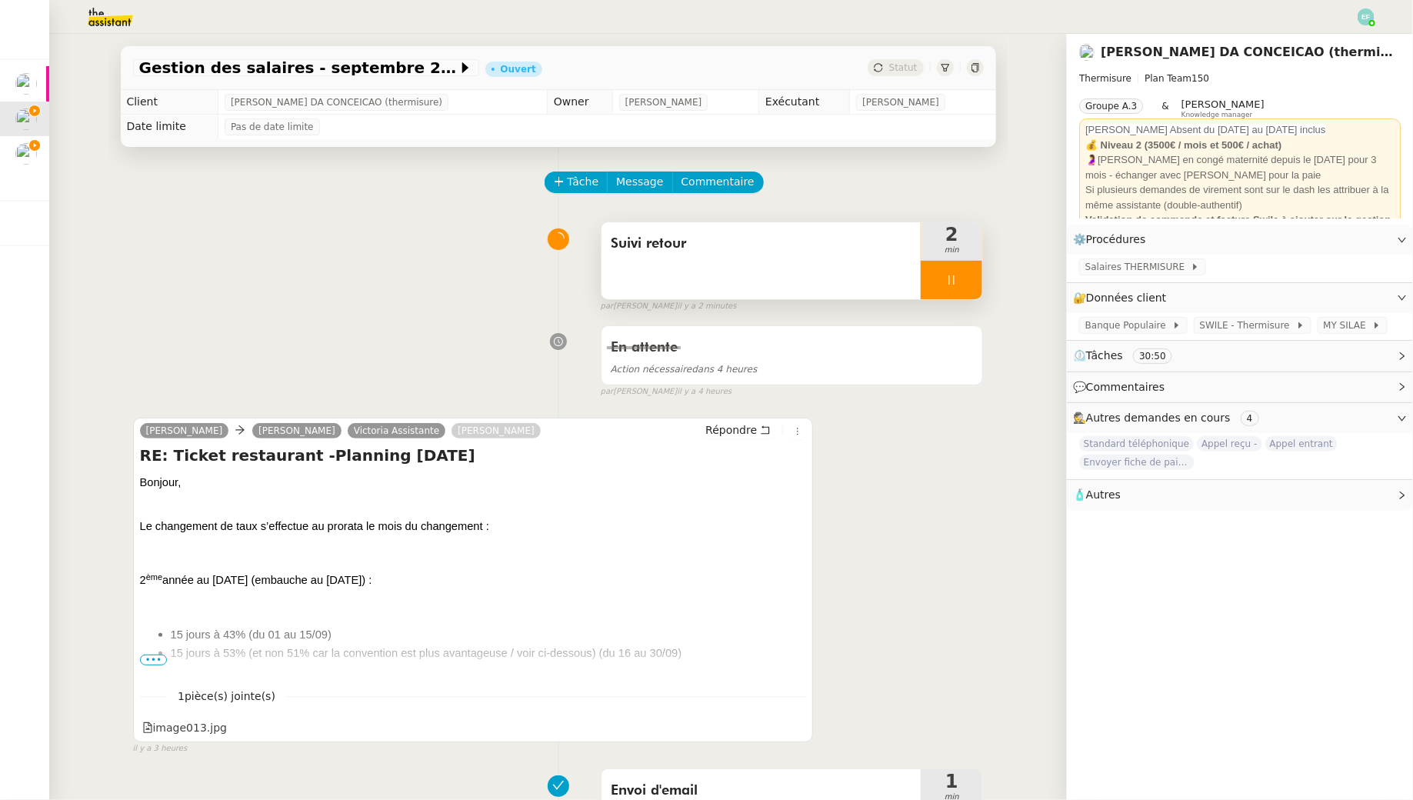
click at [953, 283] on icon at bounding box center [952, 280] width 12 height 12
click at [973, 282] on icon at bounding box center [967, 280] width 12 height 12
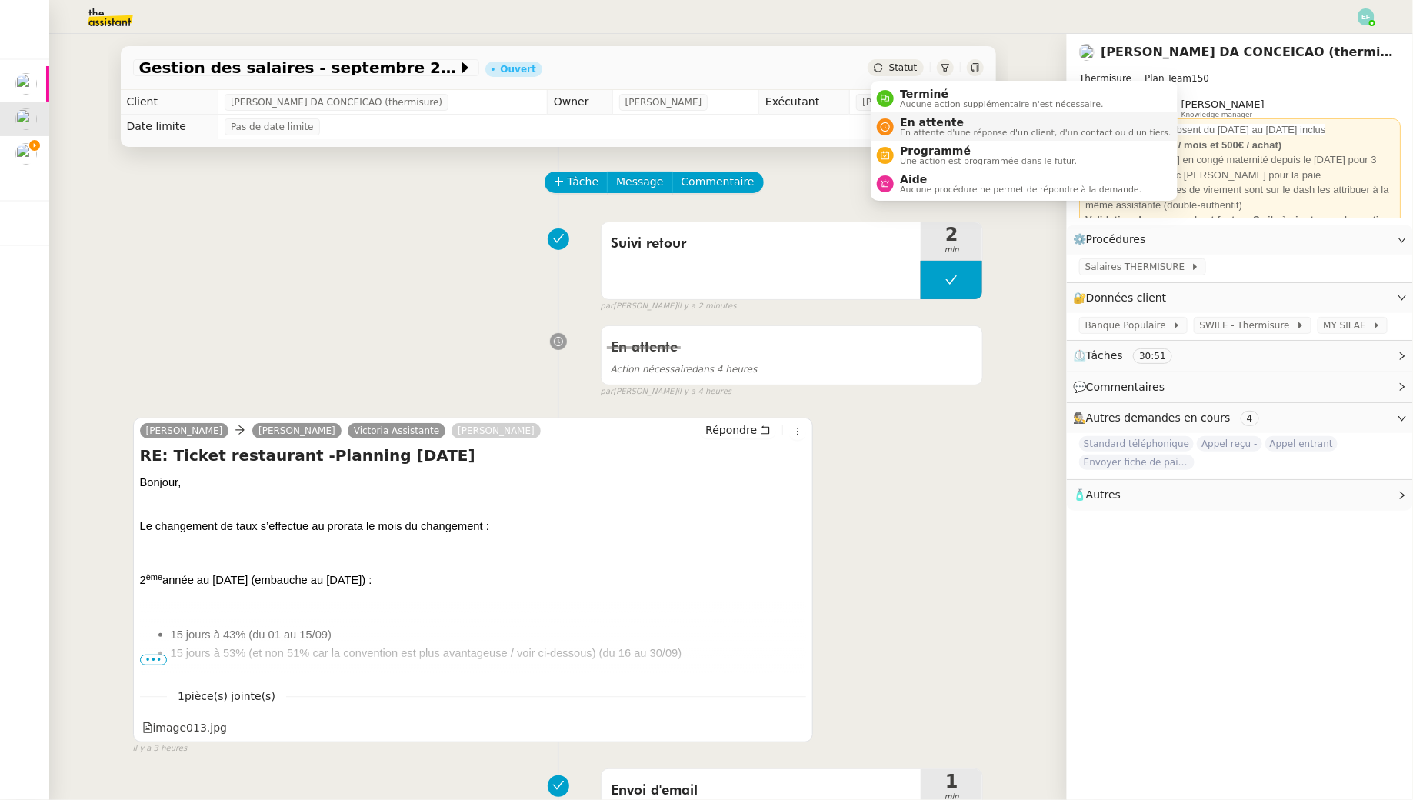
click at [916, 120] on span "En attente" at bounding box center [1035, 122] width 271 height 12
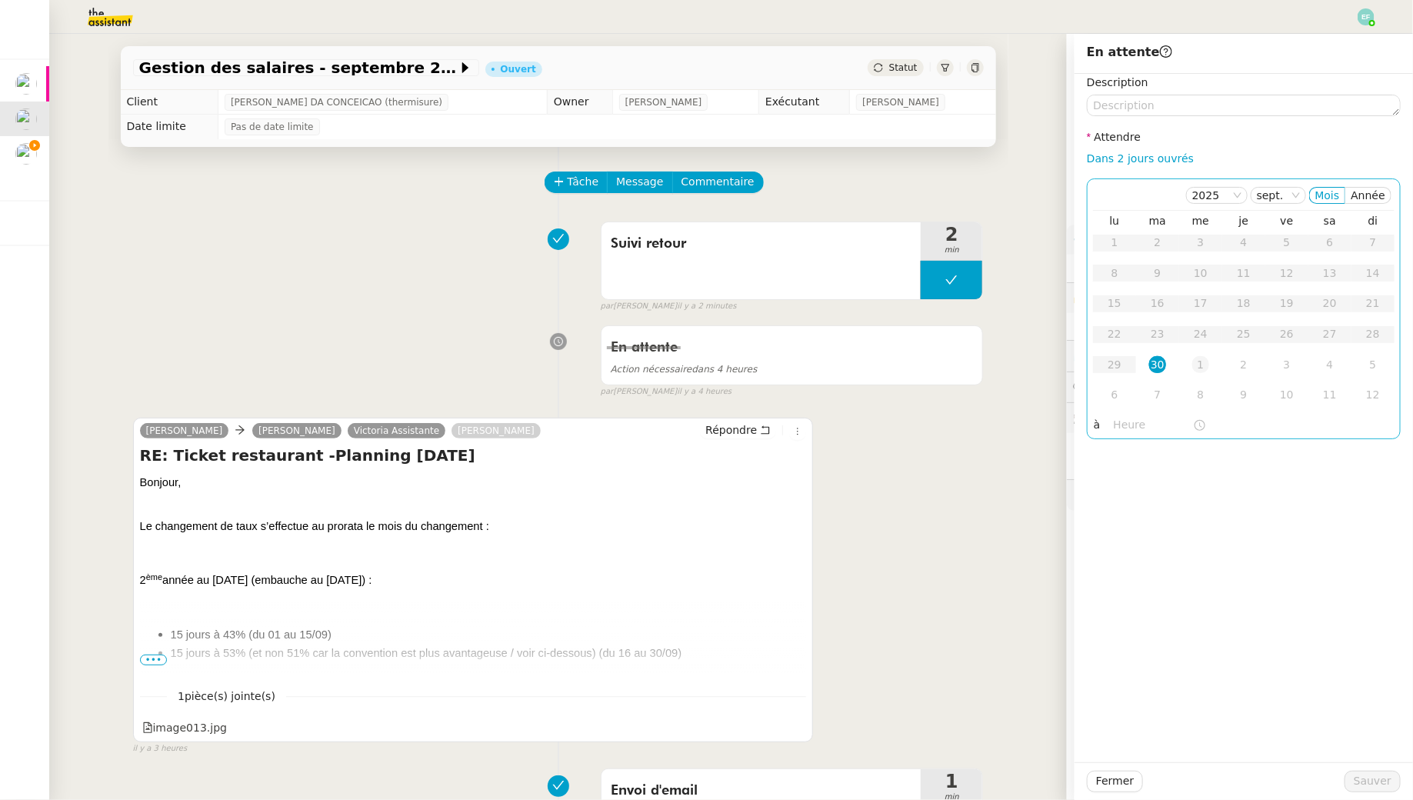
click at [1200, 369] on div "1" at bounding box center [1201, 364] width 17 height 17
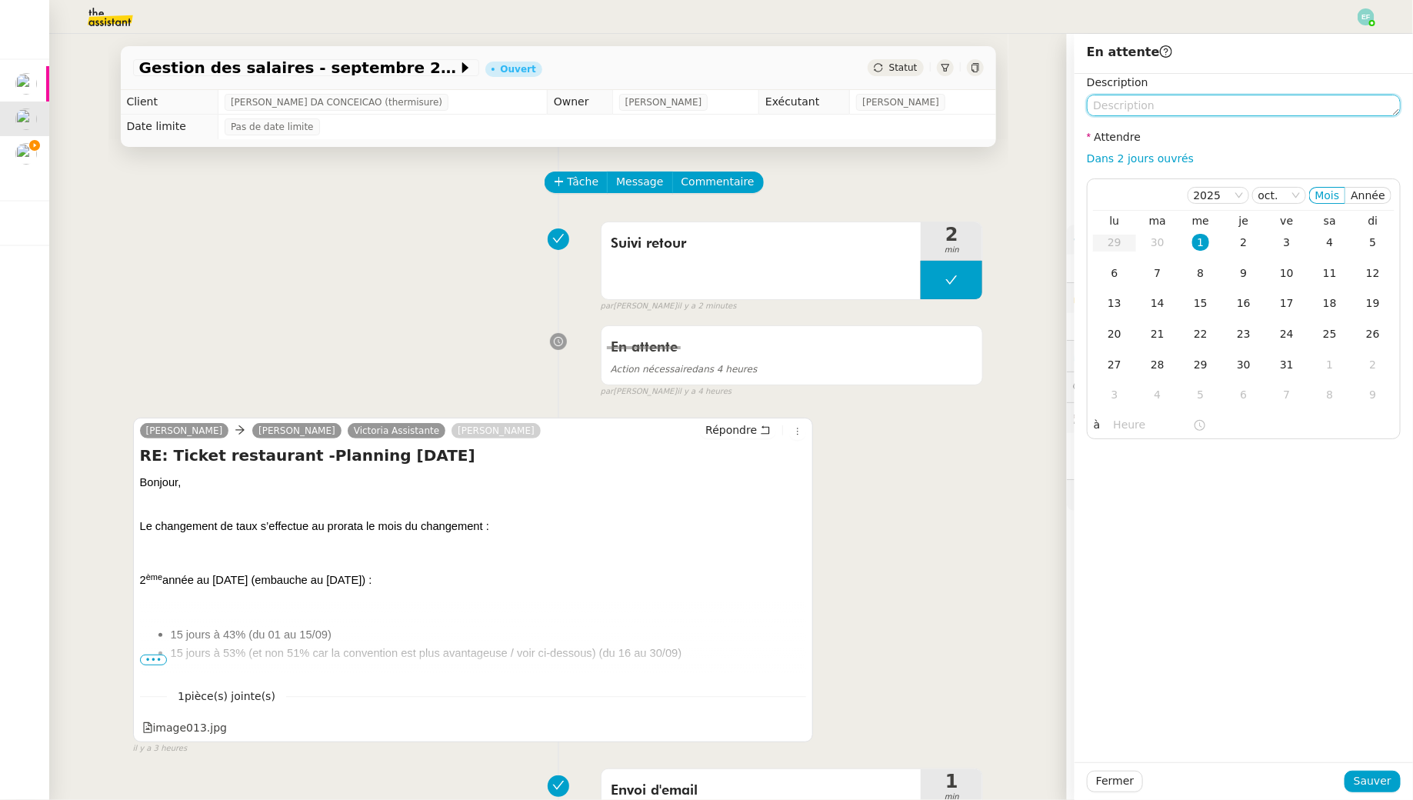
click at [1183, 106] on textarea at bounding box center [1244, 106] width 314 height 22
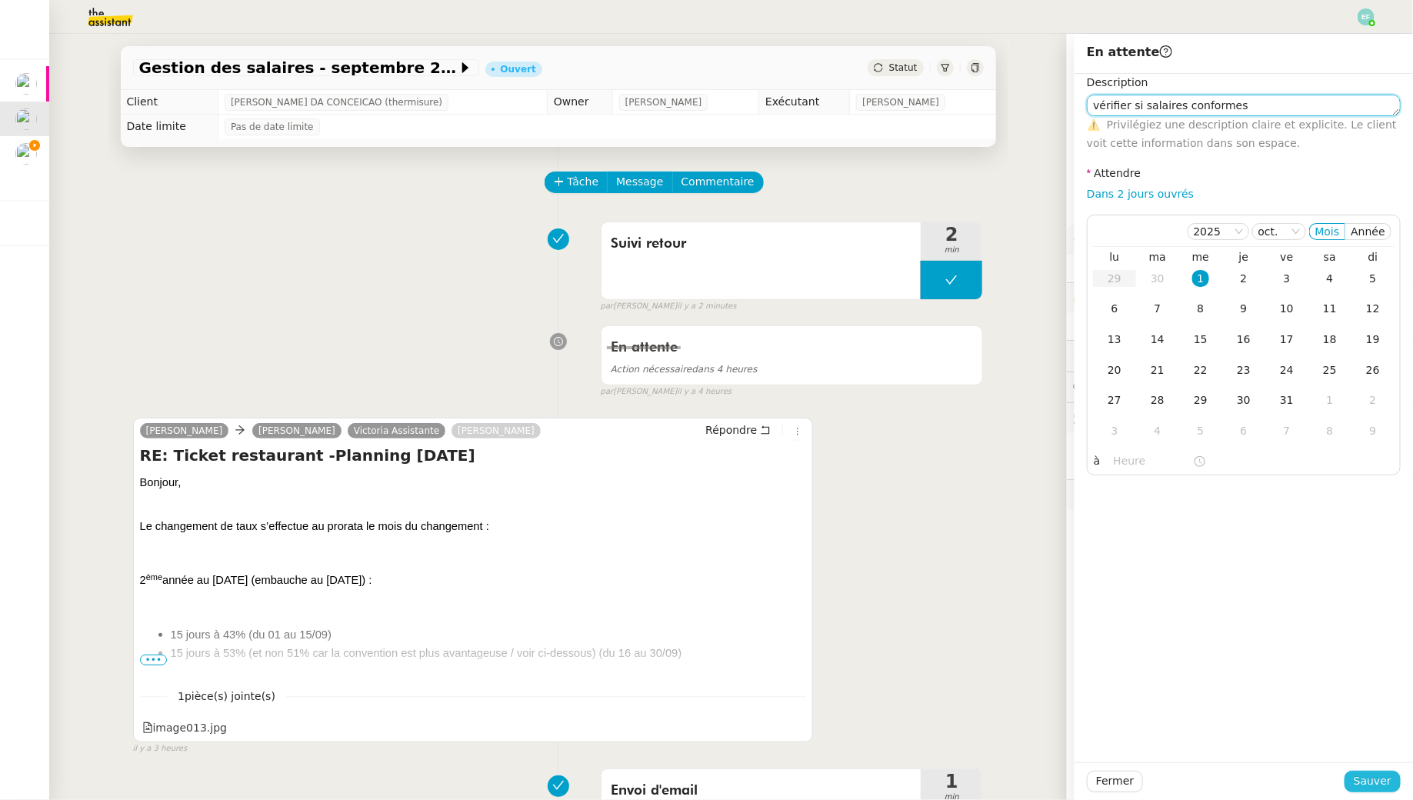
type textarea "vérifier si salaires conformes"
click at [1364, 786] on span "Sauver" at bounding box center [1373, 781] width 38 height 18
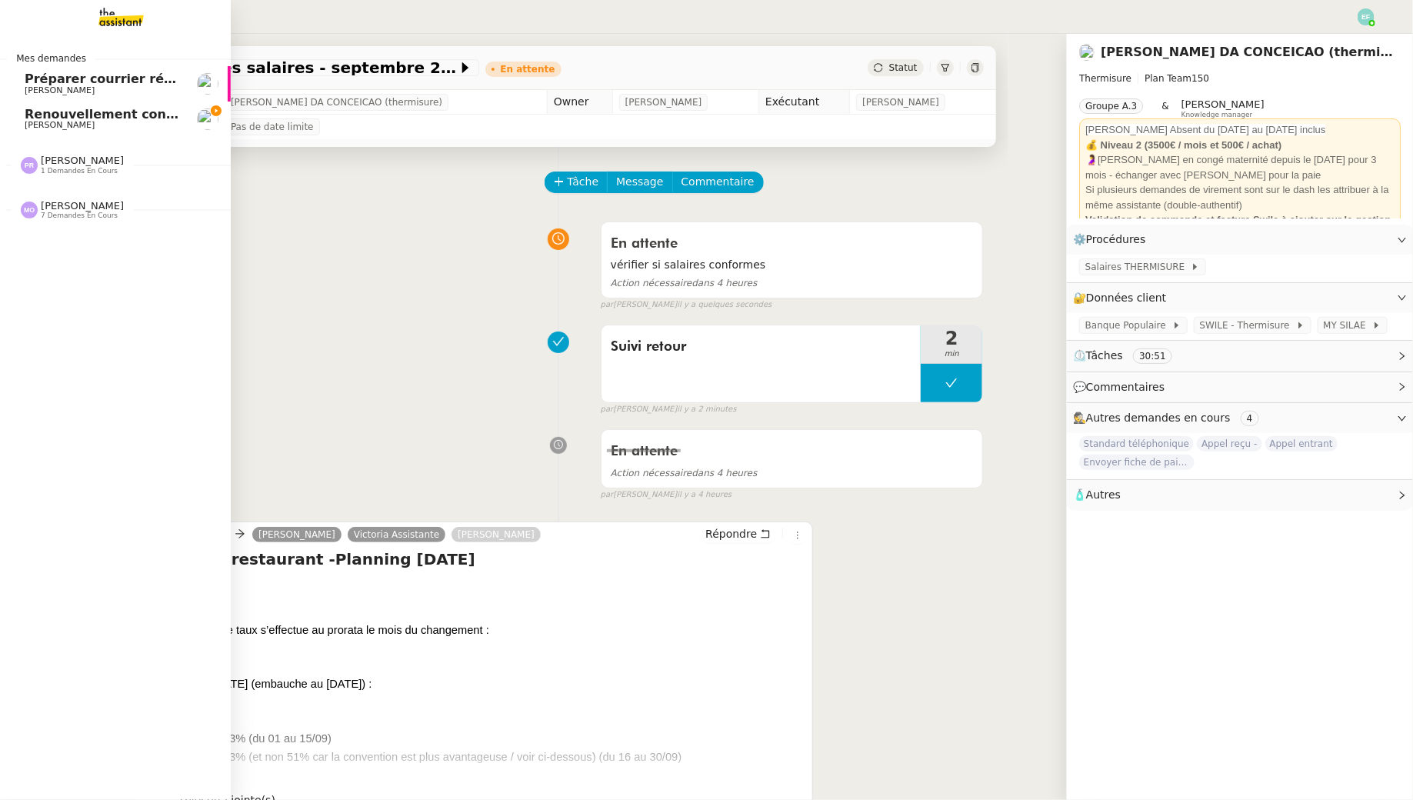
click at [117, 115] on span "Renouvellement contrat Opale STOCCO" at bounding box center [161, 114] width 272 height 15
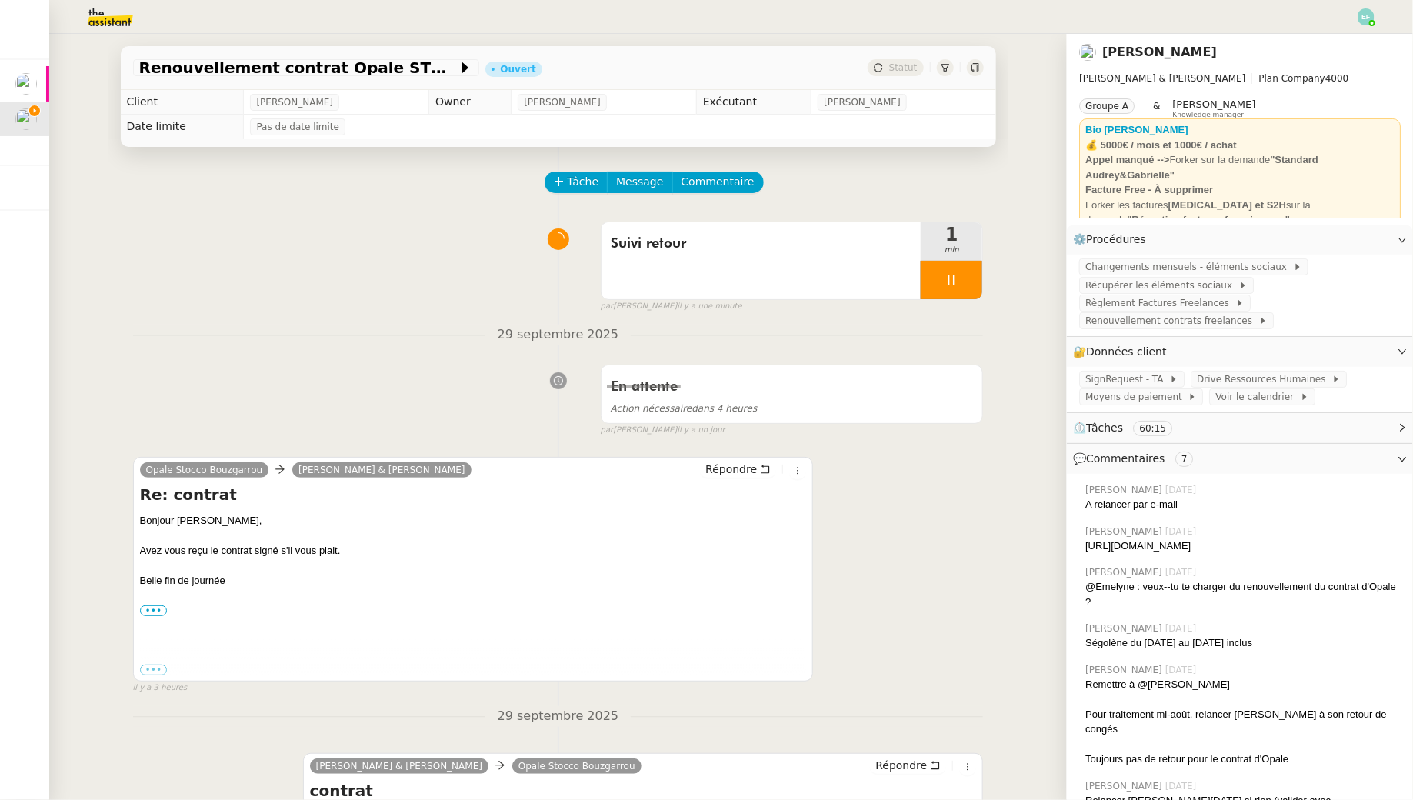
drag, startPoint x: 1166, startPoint y: 560, endPoint x: 1082, endPoint y: 547, distance: 85.6
click at [1082, 547] on div "Emelyne Foussier 28/08/2025 https://signrequest.com/#/document-status/f07417aa-…" at bounding box center [1240, 540] width 322 height 42
click at [1099, 547] on div "https://signrequest.com/#/document-status/f07417aa-deea-4ae4-9449-a07bdfd44147" at bounding box center [1243, 546] width 315 height 15
drag, startPoint x: 1153, startPoint y: 566, endPoint x: 1085, endPoint y: 553, distance: 68.8
click at [1085, 553] on div "Emelyne Foussier 28/08/2025 https://signrequest.com/#/document-status/f07417aa-…" at bounding box center [1240, 540] width 322 height 42
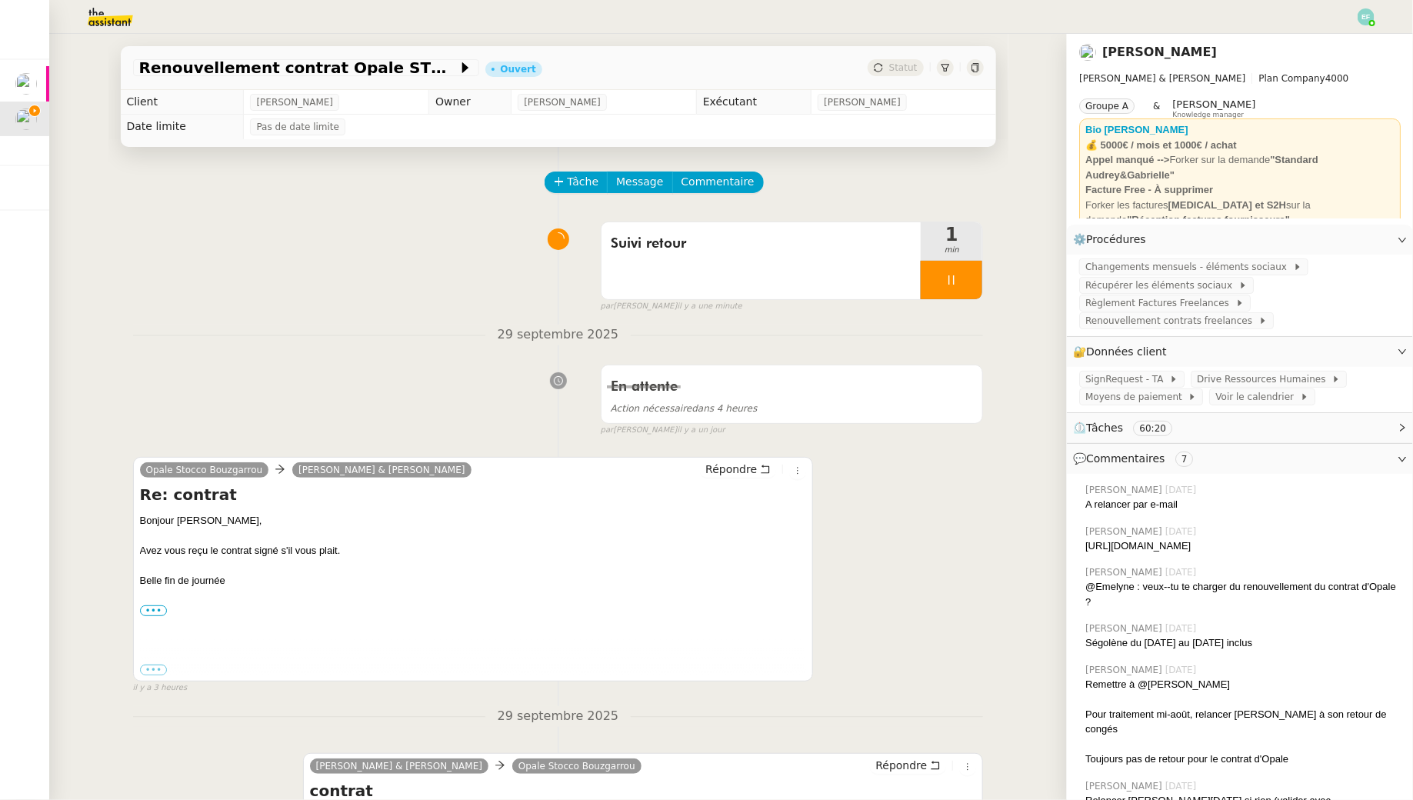
copy div "https://signrequest.com/#/document-status/f07417aa-deea-4ae4-9449-a07bdfd44147"
click at [741, 183] on span "Commentaire" at bounding box center [718, 182] width 73 height 18
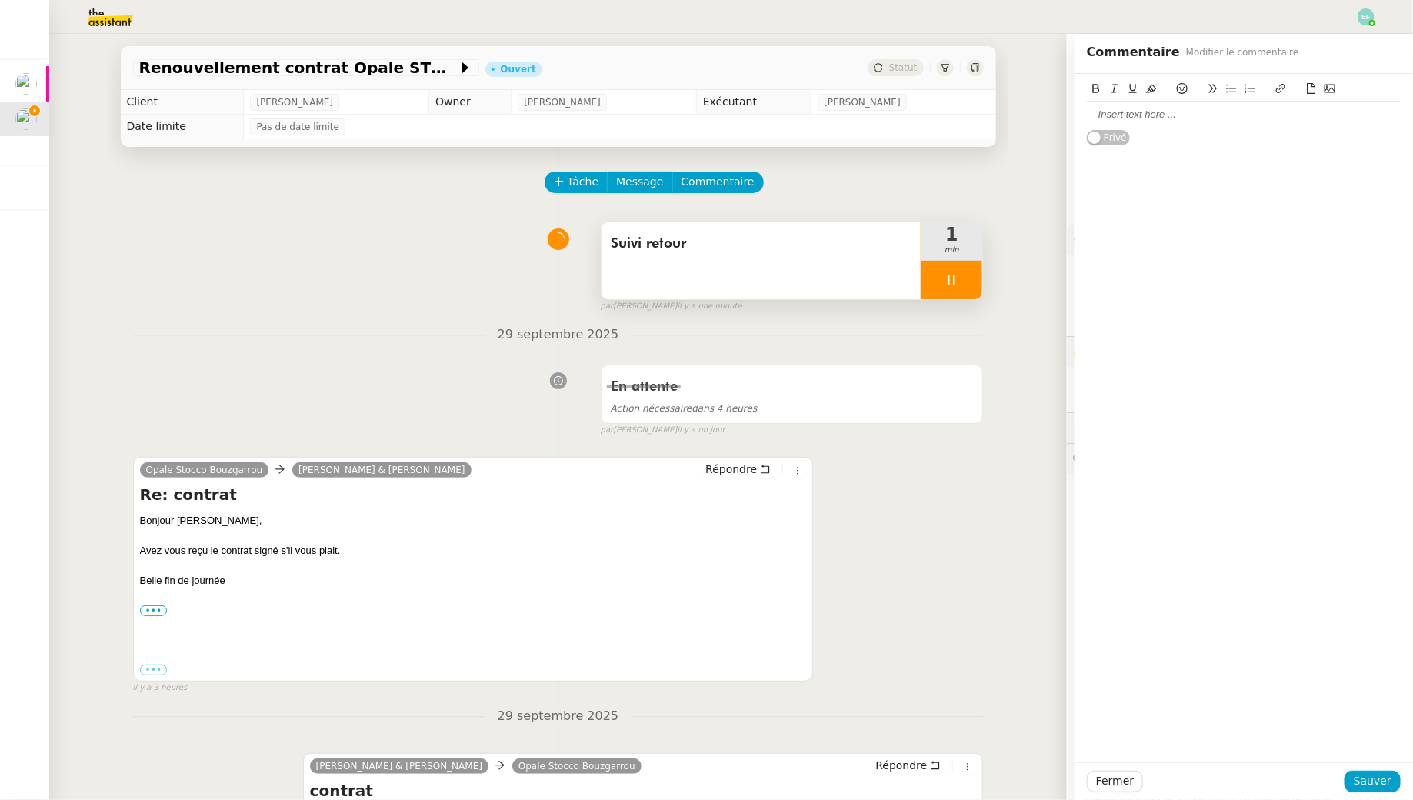
click at [713, 273] on div "Suivi retour" at bounding box center [762, 260] width 320 height 77
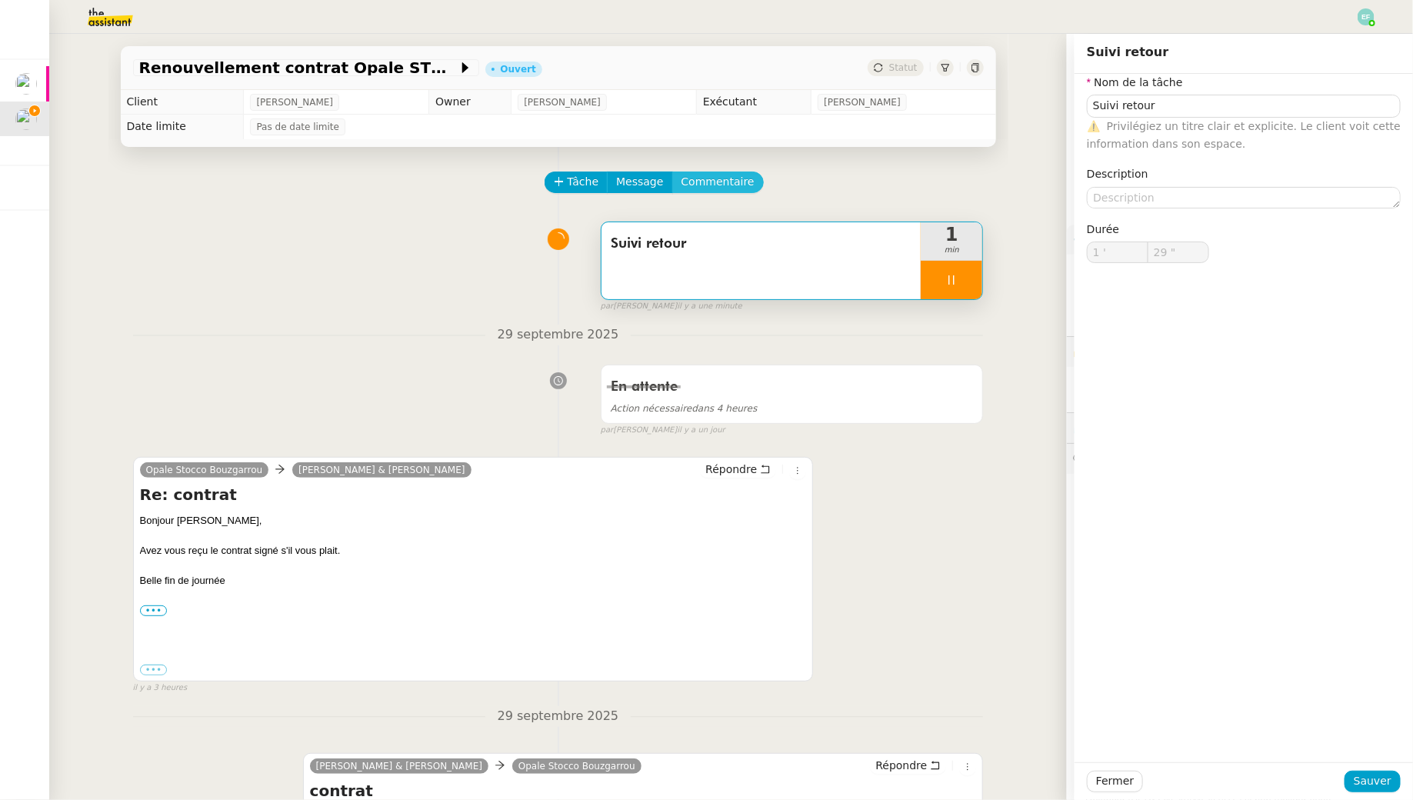
click at [725, 185] on span "Commentaire" at bounding box center [718, 182] width 73 height 18
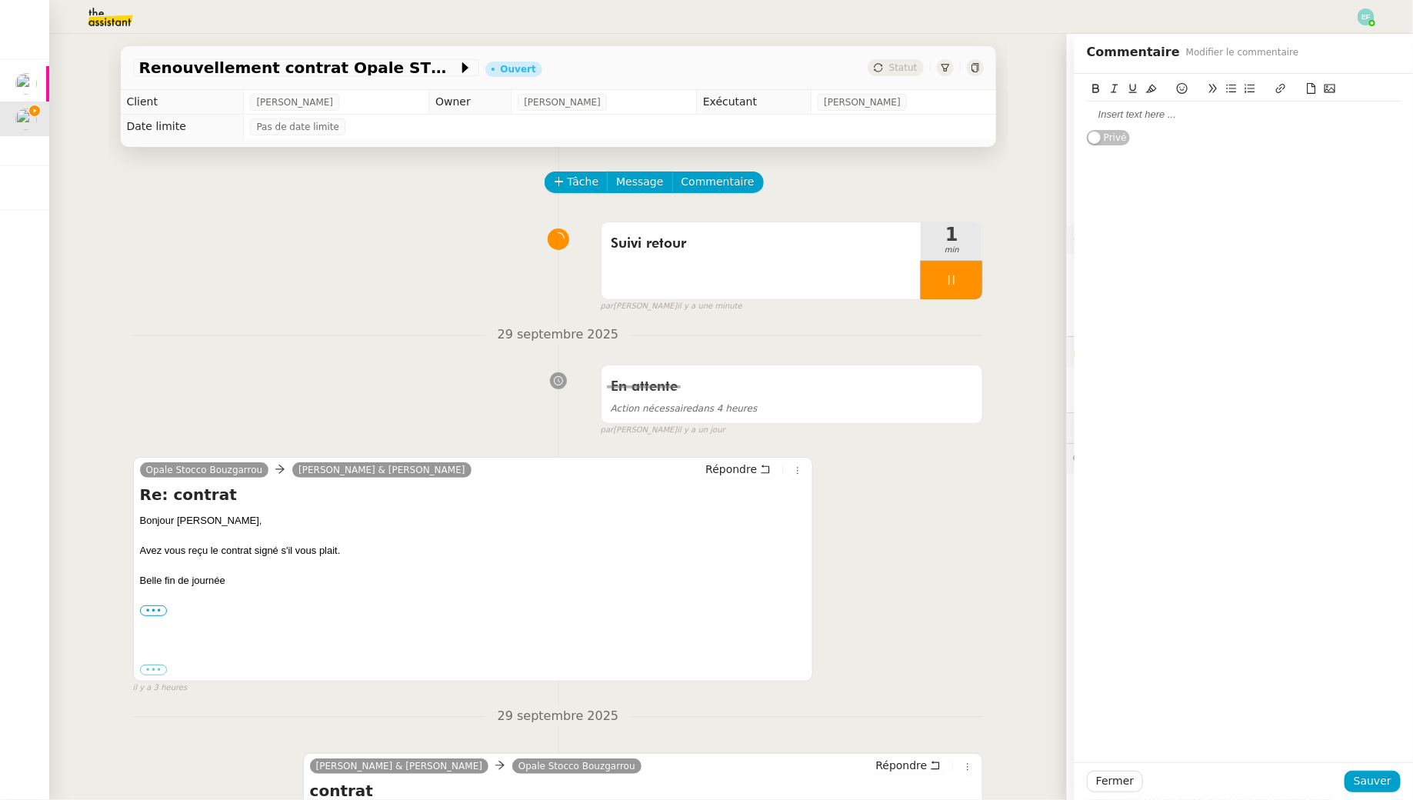
click at [1140, 117] on div at bounding box center [1244, 115] width 314 height 14
click at [1385, 785] on span "Sauver" at bounding box center [1373, 781] width 38 height 18
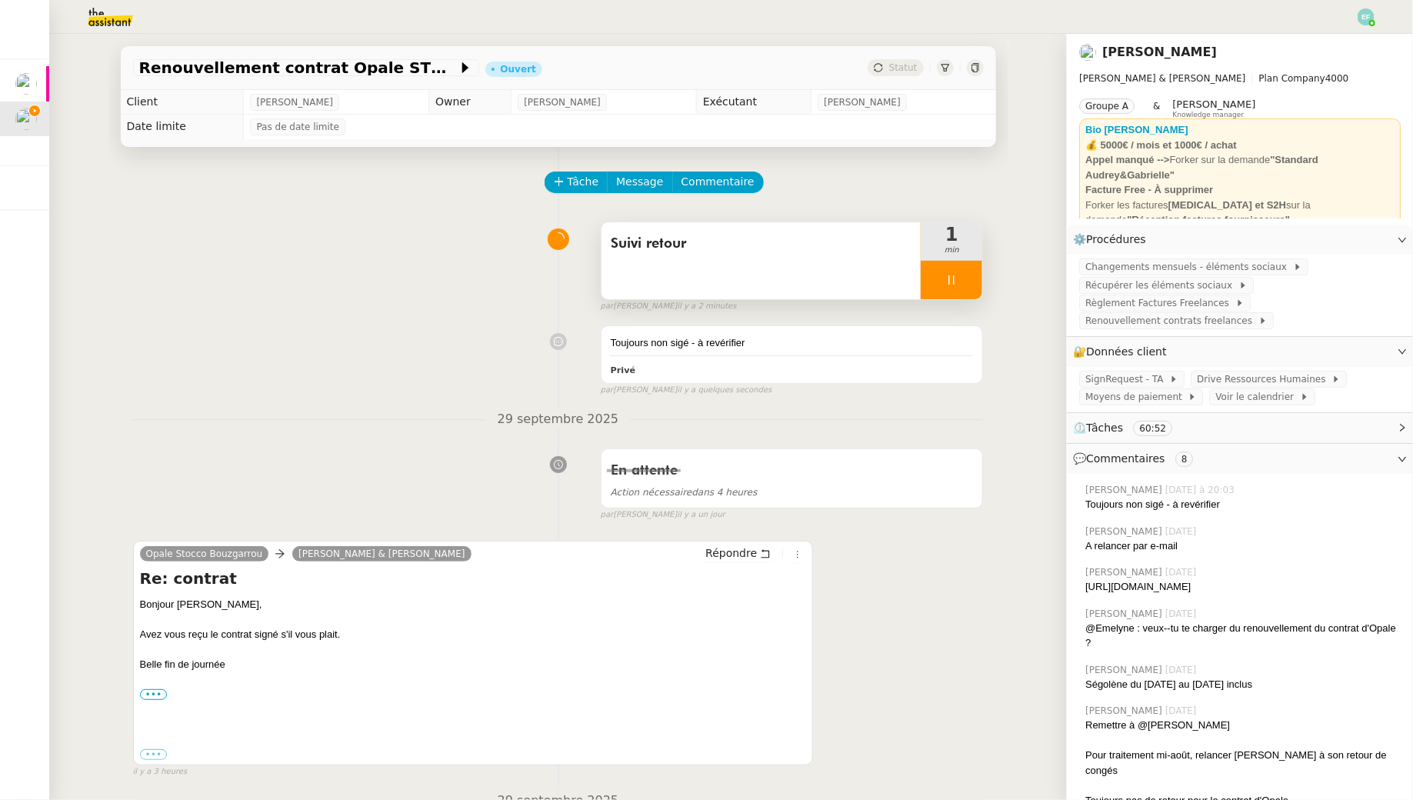
click at [982, 283] on div at bounding box center [952, 280] width 62 height 38
click at [982, 283] on button at bounding box center [967, 280] width 31 height 38
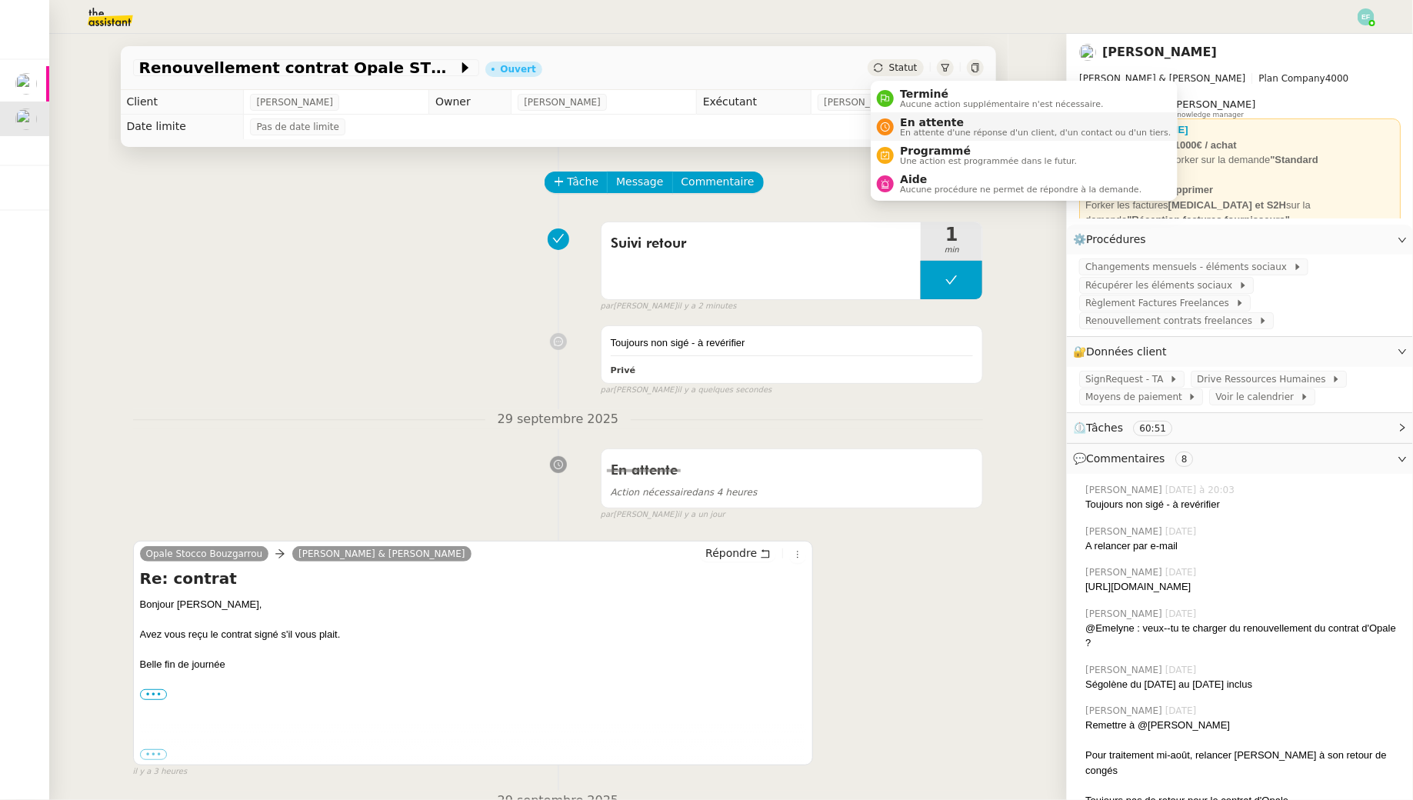
click at [909, 126] on span "En attente" at bounding box center [1035, 122] width 271 height 12
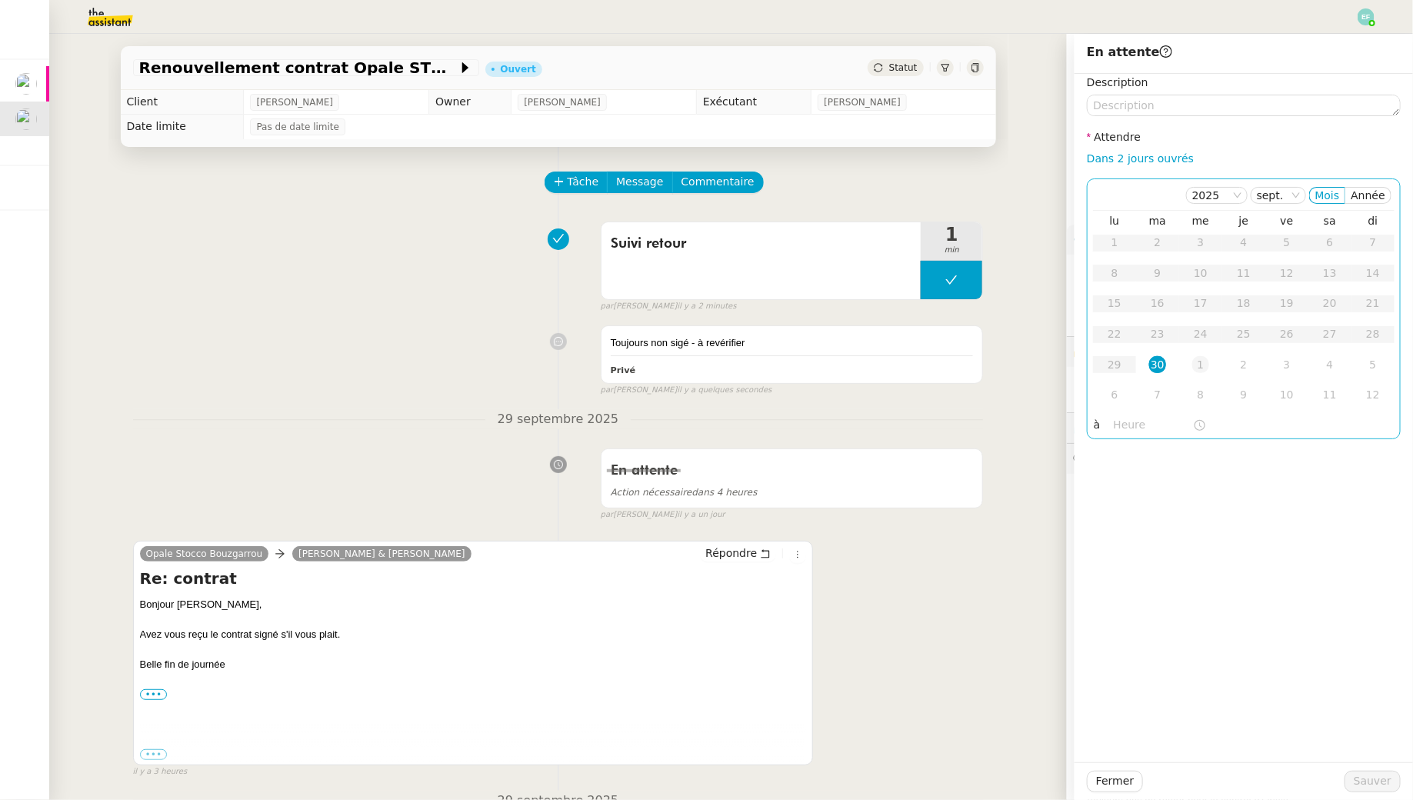
click at [1201, 359] on div "1" at bounding box center [1201, 364] width 17 height 17
click at [1366, 783] on span "Sauver" at bounding box center [1373, 781] width 38 height 18
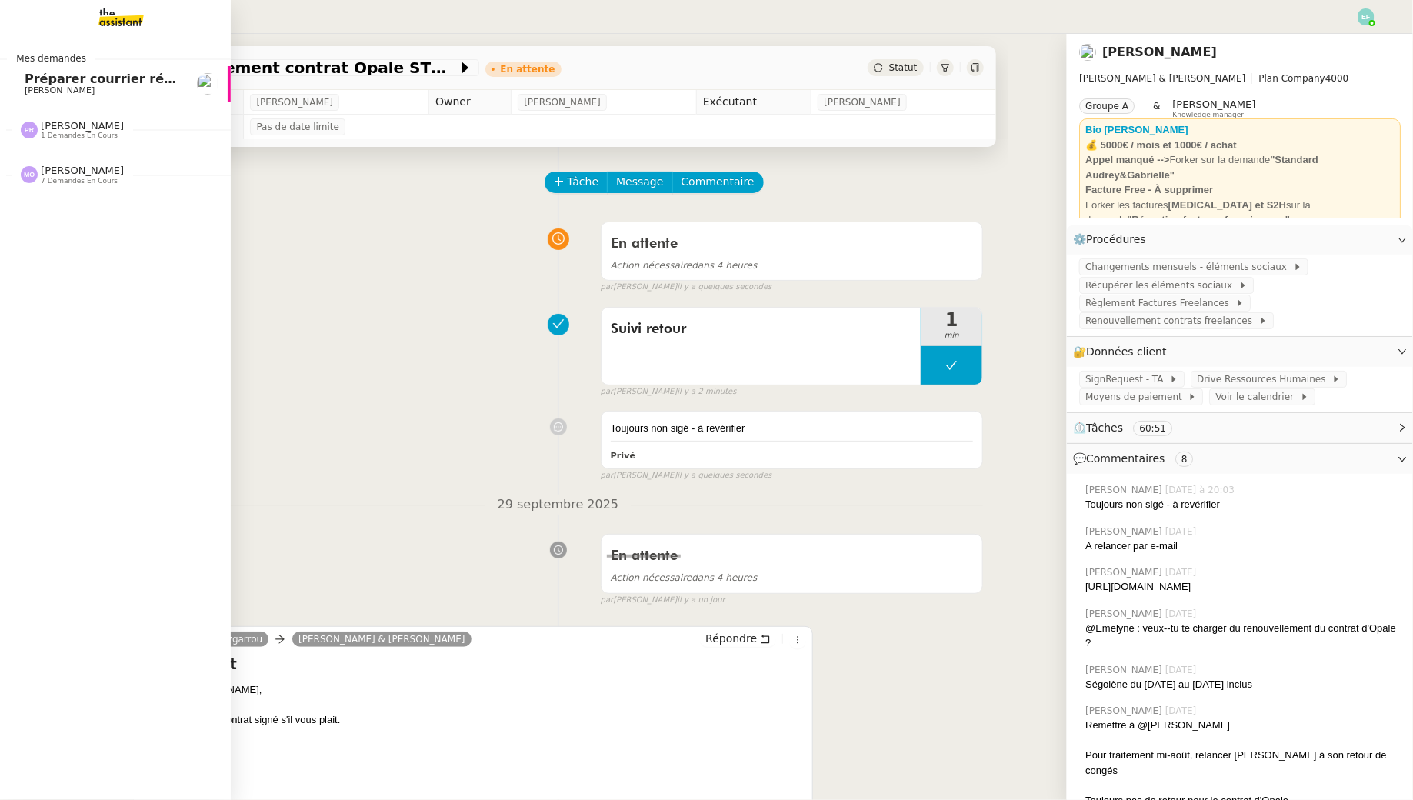
click at [46, 82] on span "Préparer courrier réponse reprise AVENTURINE RH" at bounding box center [200, 79] width 351 height 15
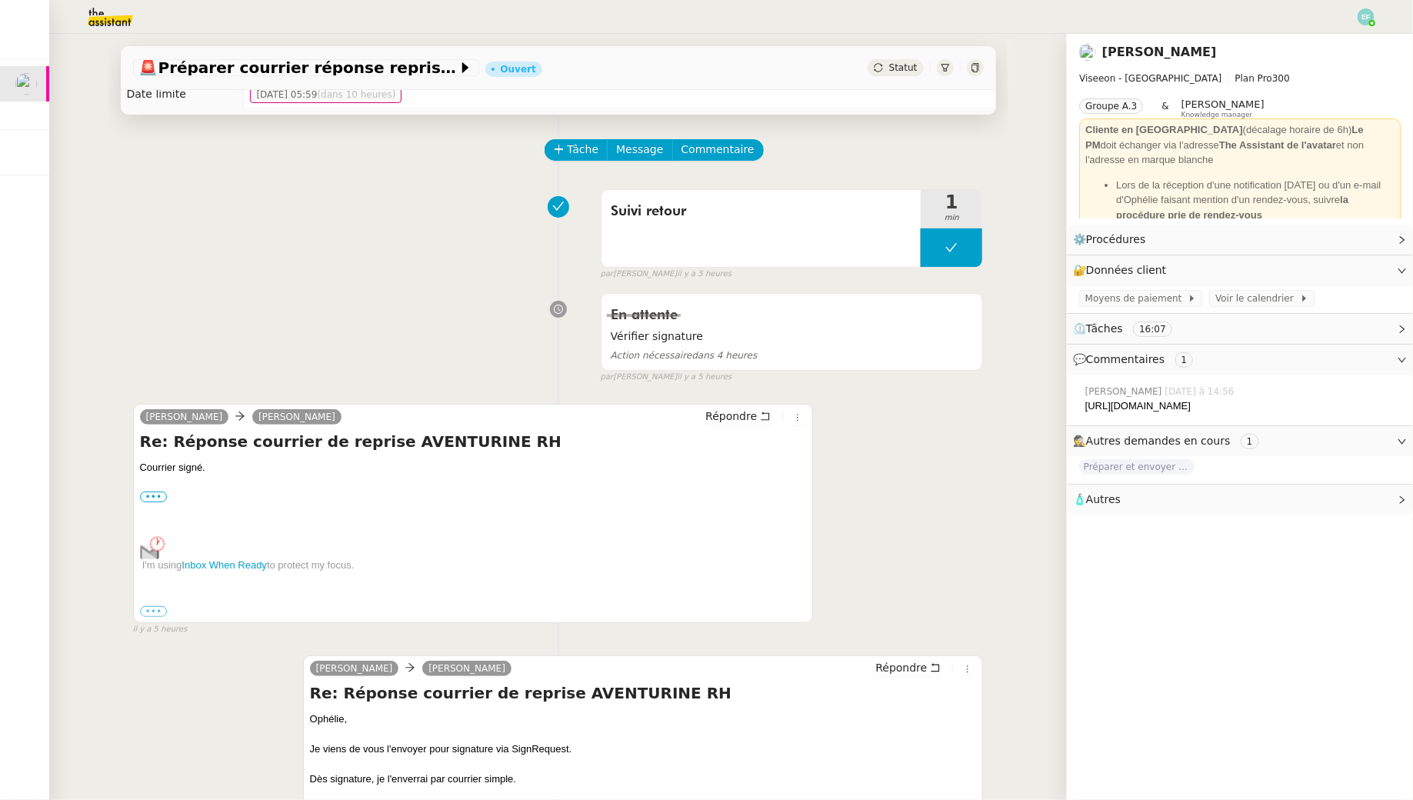
scroll to position [35, 0]
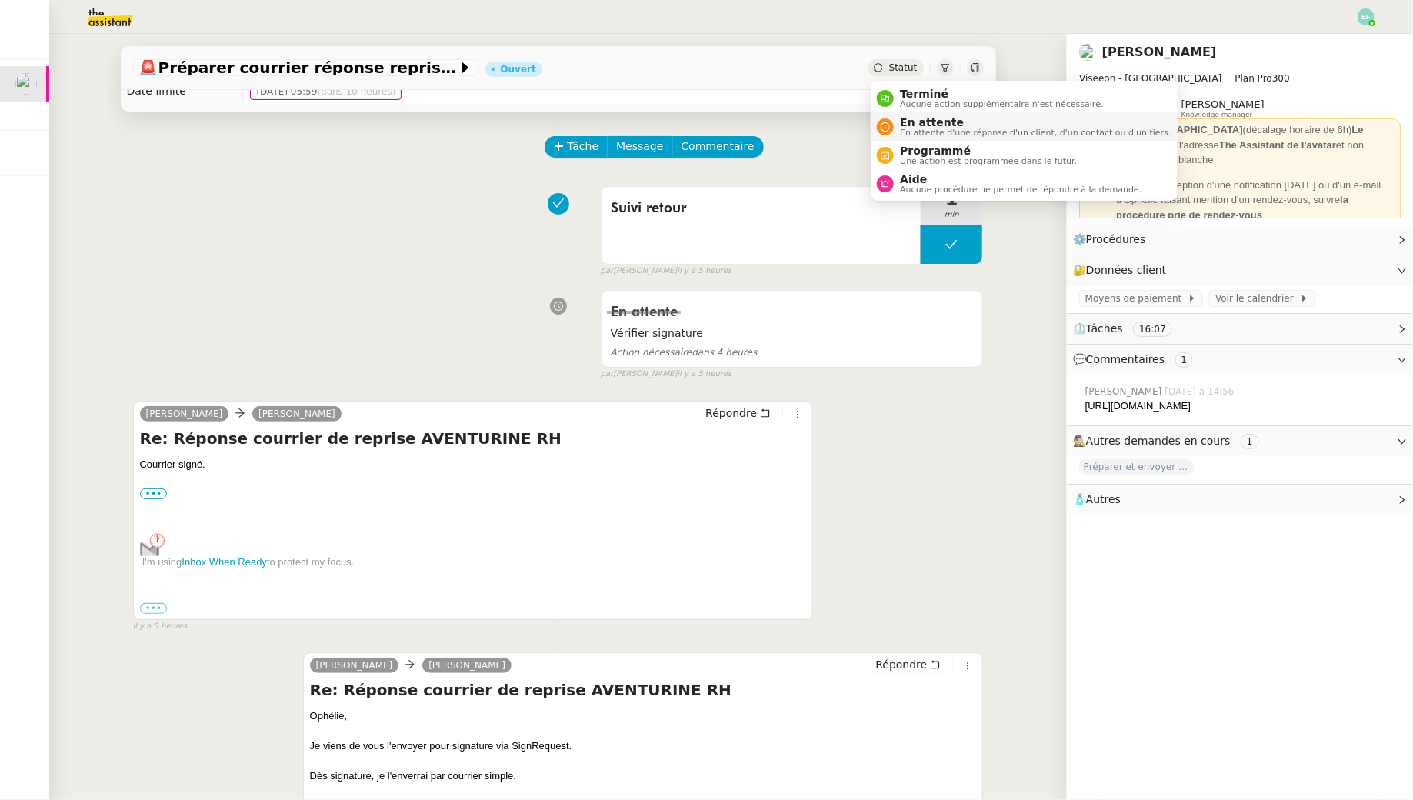
click at [913, 127] on span "En attente" at bounding box center [1035, 122] width 271 height 12
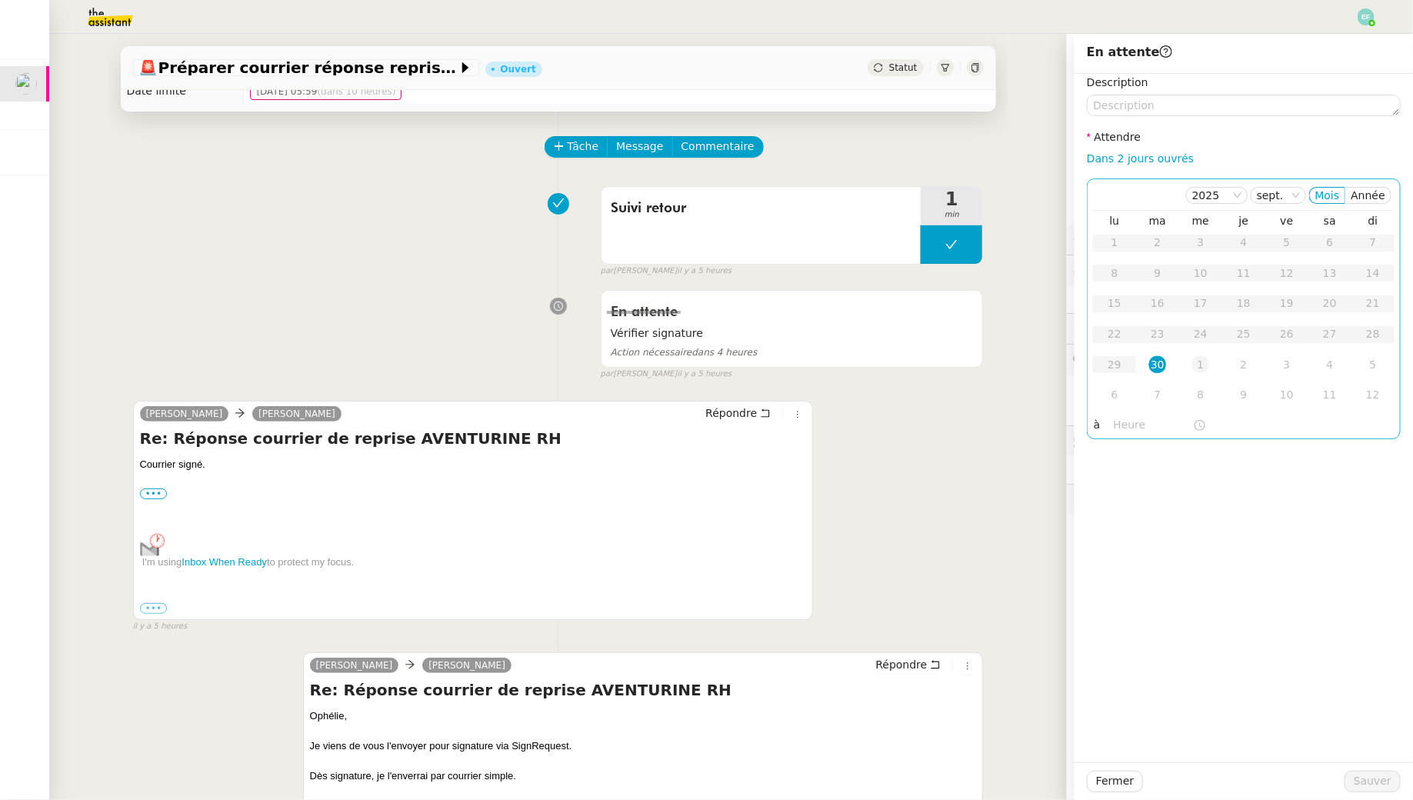
click at [1198, 364] on div "1" at bounding box center [1201, 364] width 17 height 17
click at [1158, 115] on textarea at bounding box center [1244, 106] width 314 height 22
click at [1393, 787] on button "Sauver" at bounding box center [1373, 782] width 56 height 22
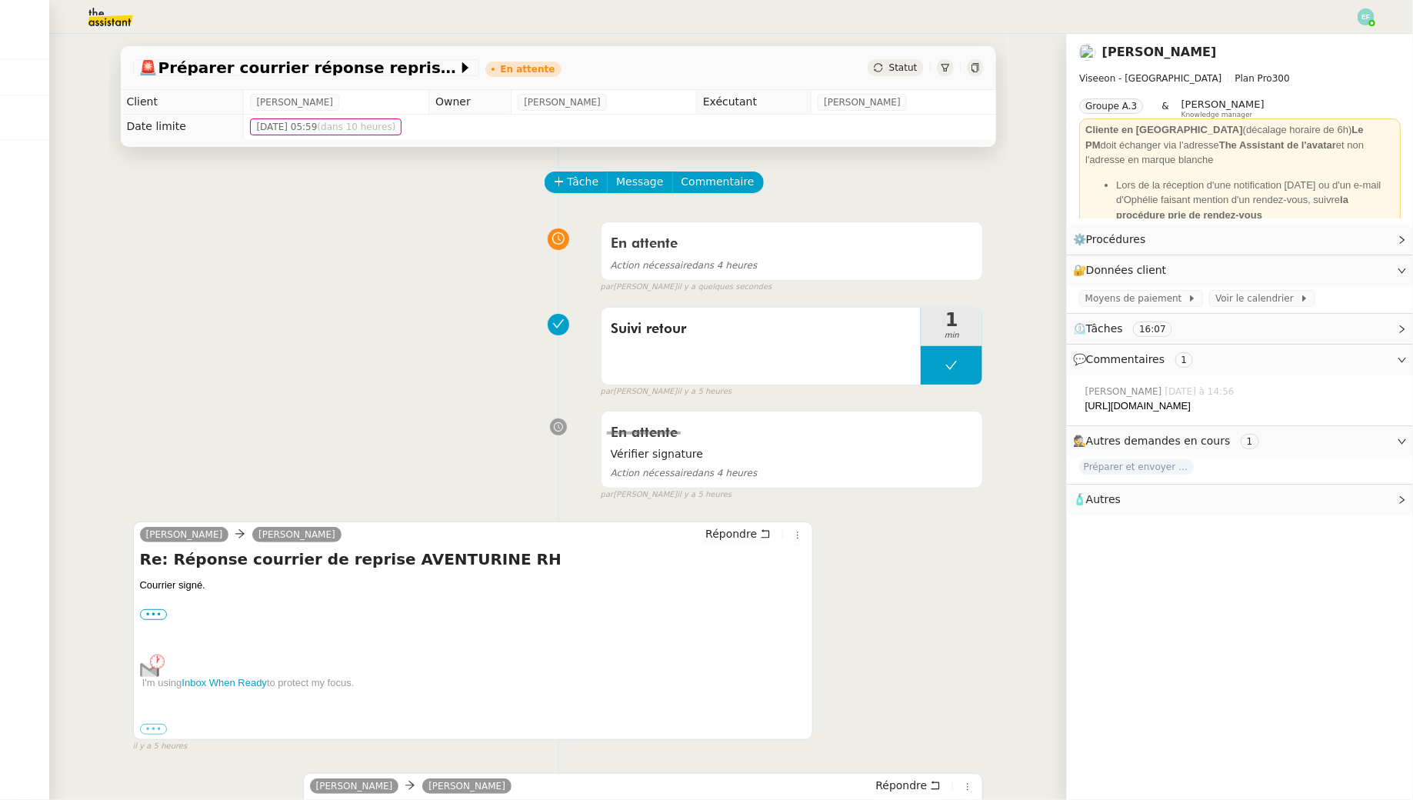
click at [102, 16] on img at bounding box center [97, 17] width 119 height 34
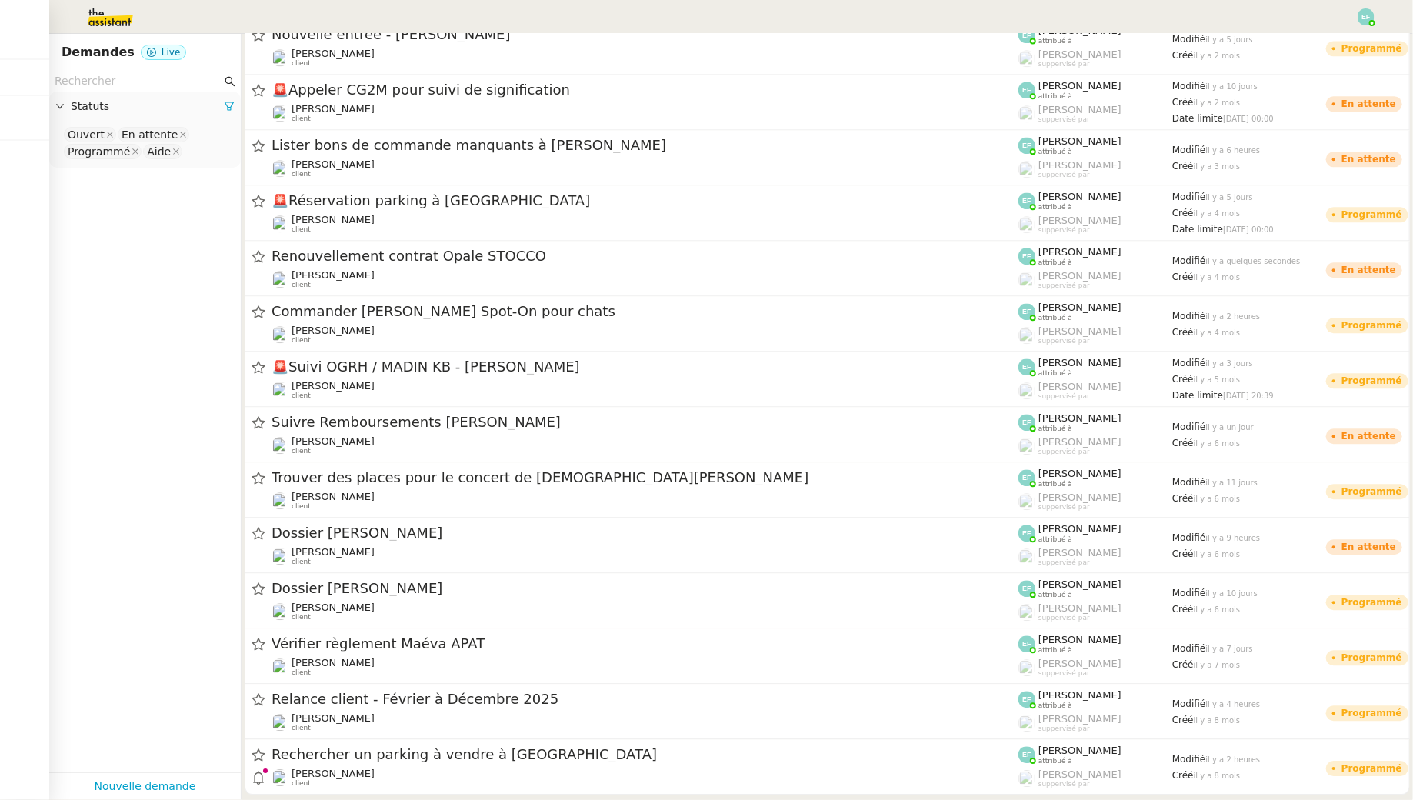
scroll to position [1806, 0]
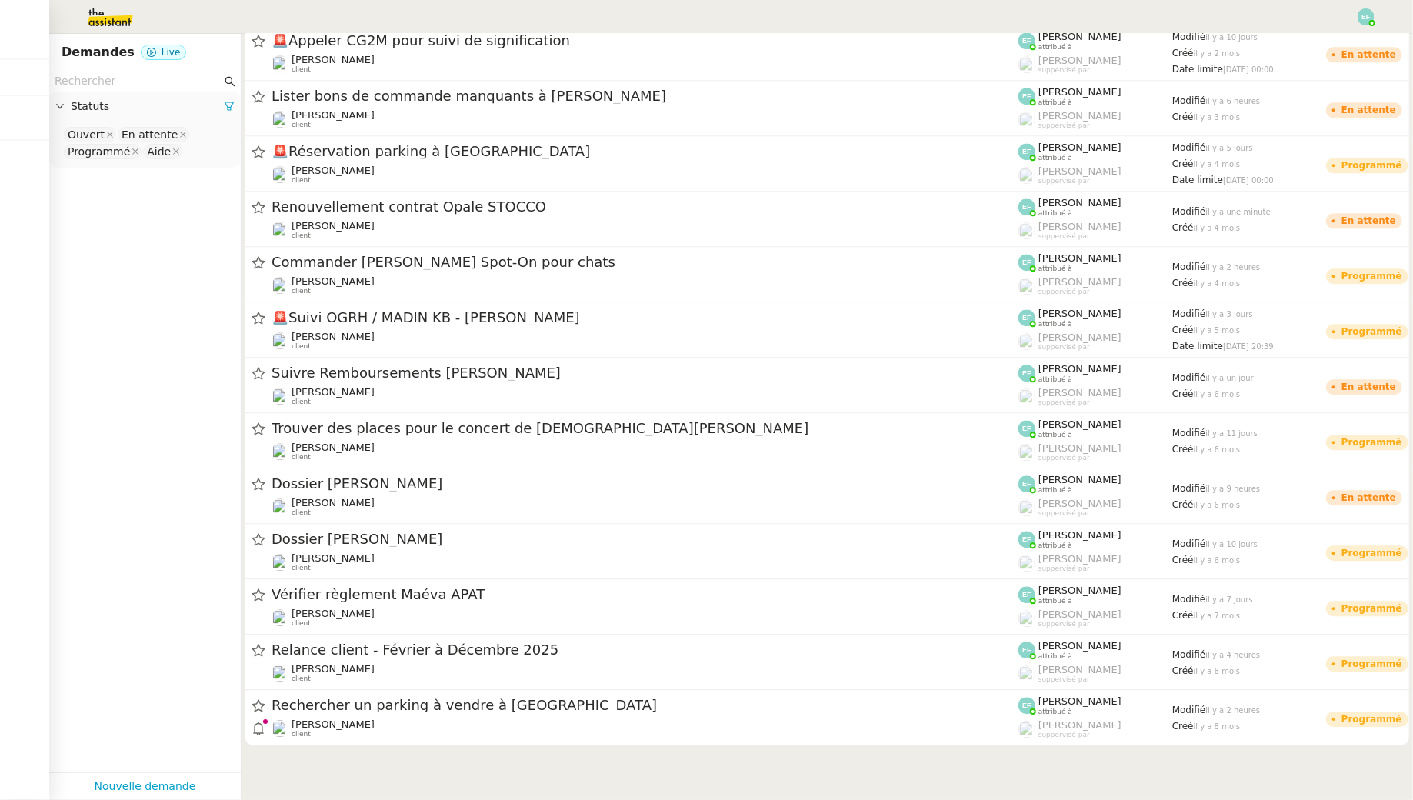
click at [1367, 13] on img at bounding box center [1366, 16] width 17 height 17
click at [1343, 42] on li "Suivi" at bounding box center [1325, 44] width 100 height 22
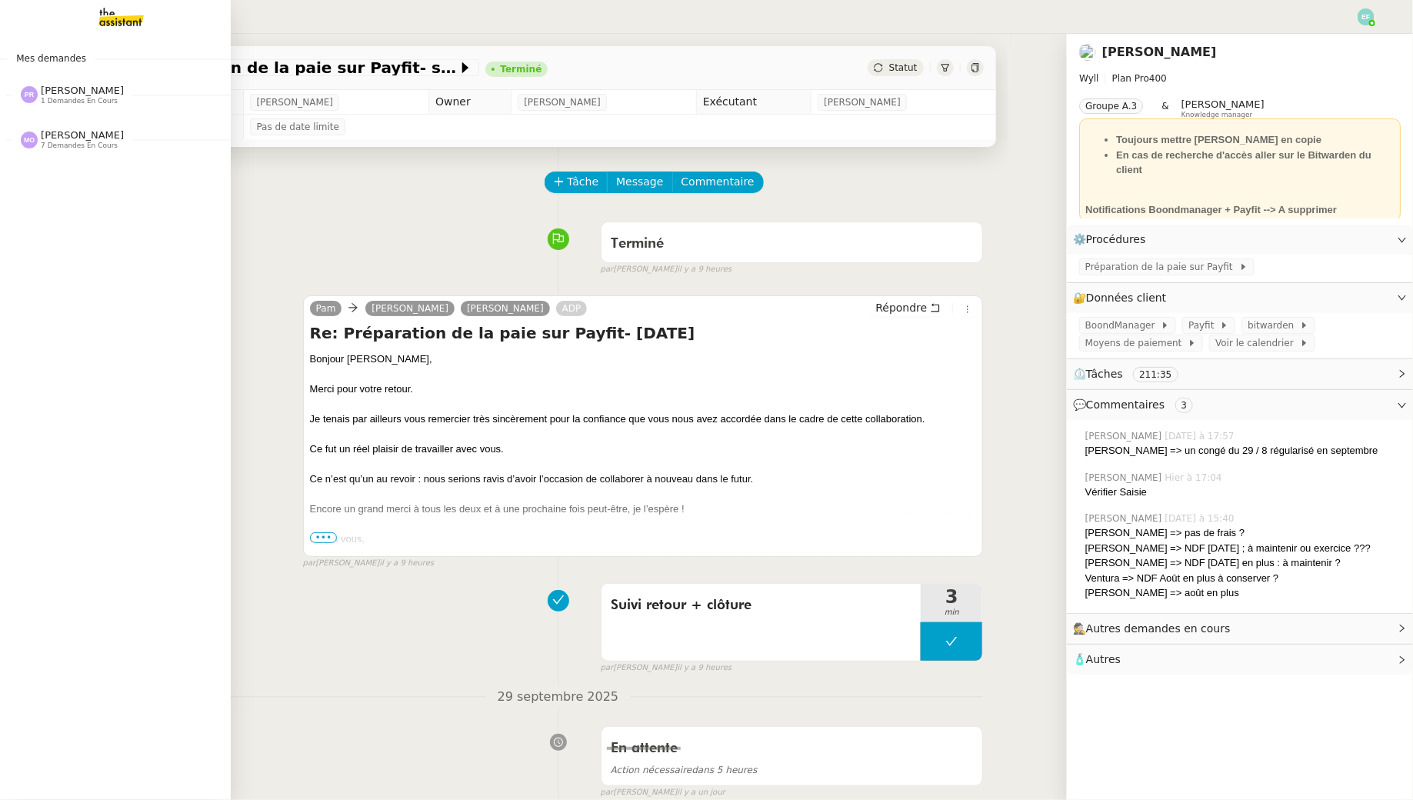
click at [362, 233] on div "Terminé false par [PERSON_NAME] il y a 9 heures" at bounding box center [558, 246] width 851 height 62
click at [363, 493] on div at bounding box center [643, 494] width 667 height 15
click at [329, 538] on span "•••" at bounding box center [324, 537] width 28 height 11
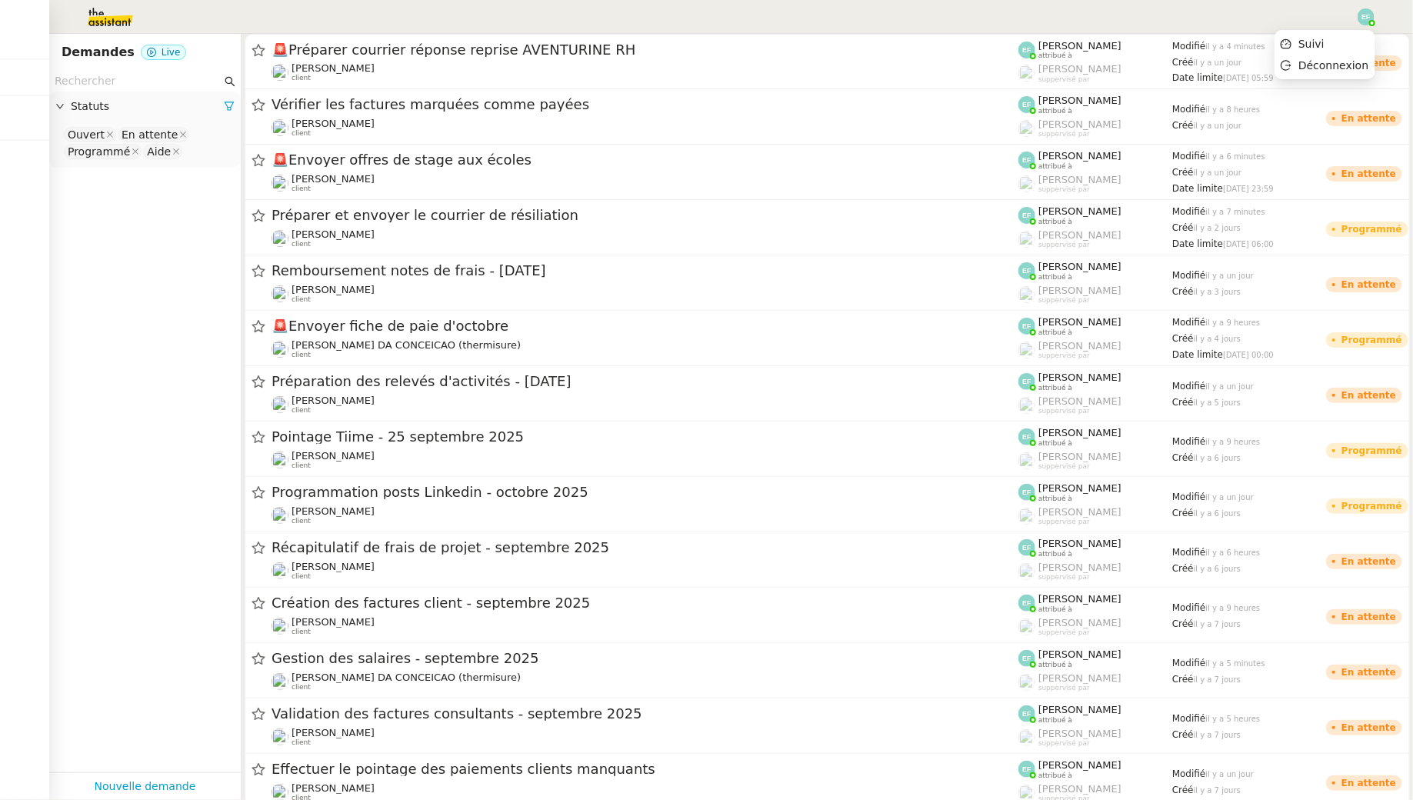
click at [1375, 22] on div at bounding box center [1366, 16] width 17 height 17
click at [1336, 68] on span "Déconnexion" at bounding box center [1334, 65] width 70 height 12
